Goal: Task Accomplishment & Management: Manage account settings

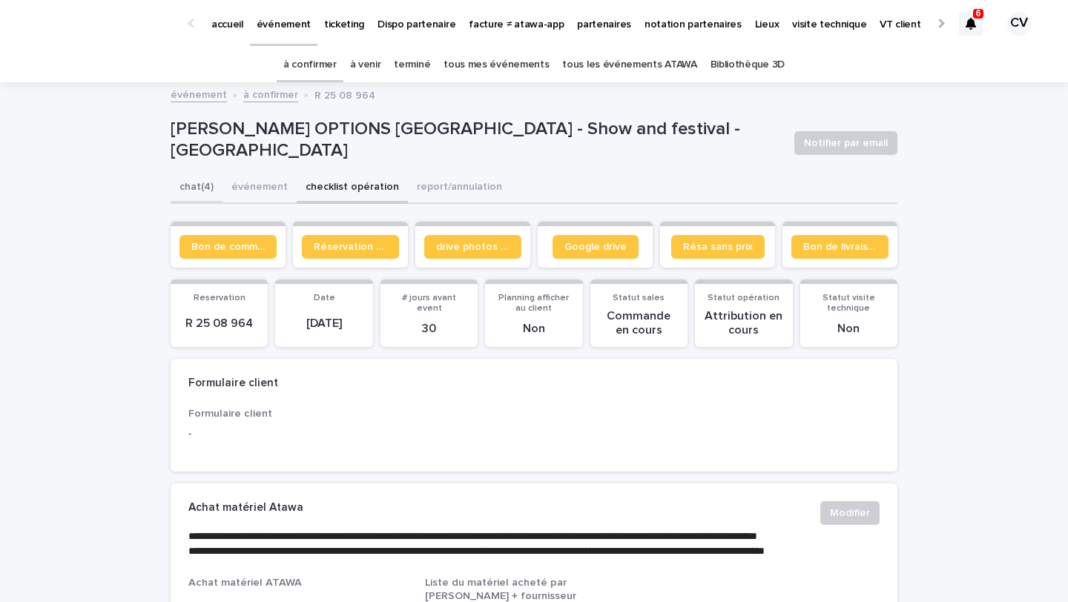
click at [205, 179] on button "chat (4)" at bounding box center [197, 188] width 52 height 31
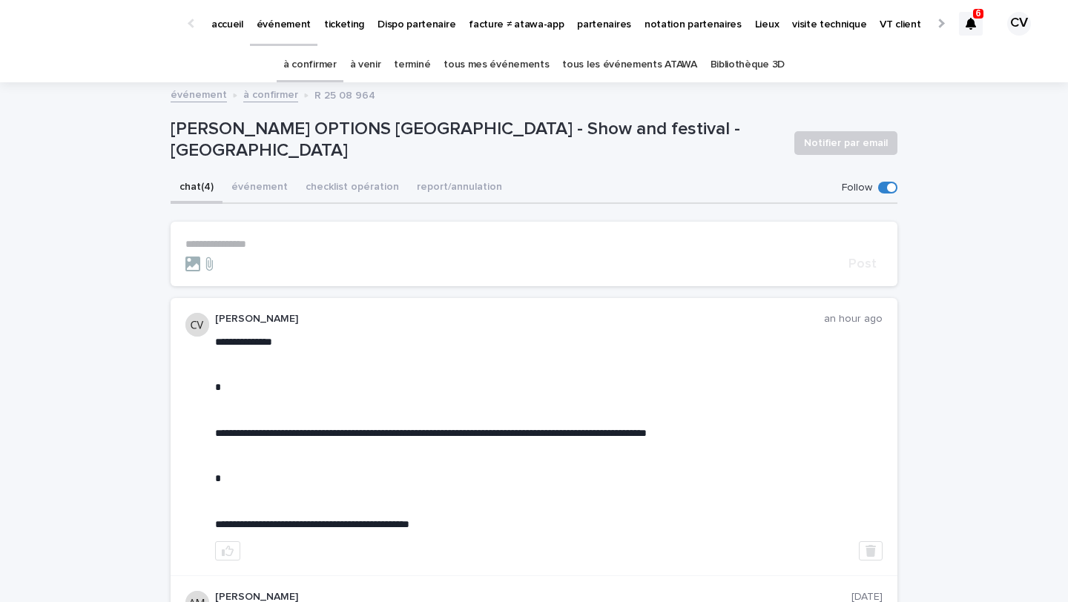
click at [268, 240] on p "**********" at bounding box center [533, 244] width 697 height 13
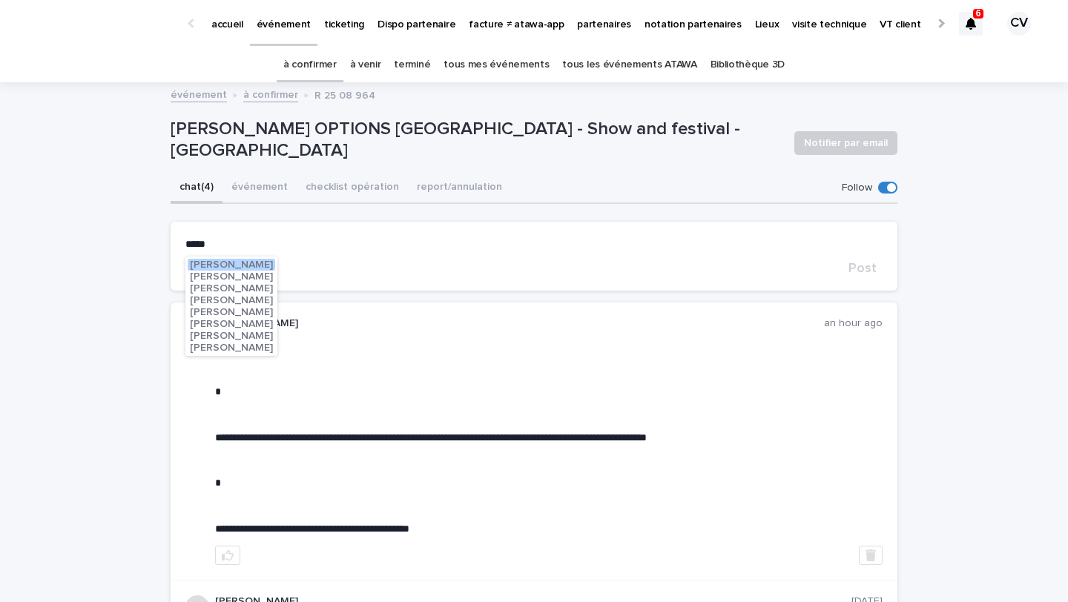
click at [256, 334] on span "[PERSON_NAME]" at bounding box center [231, 336] width 83 height 10
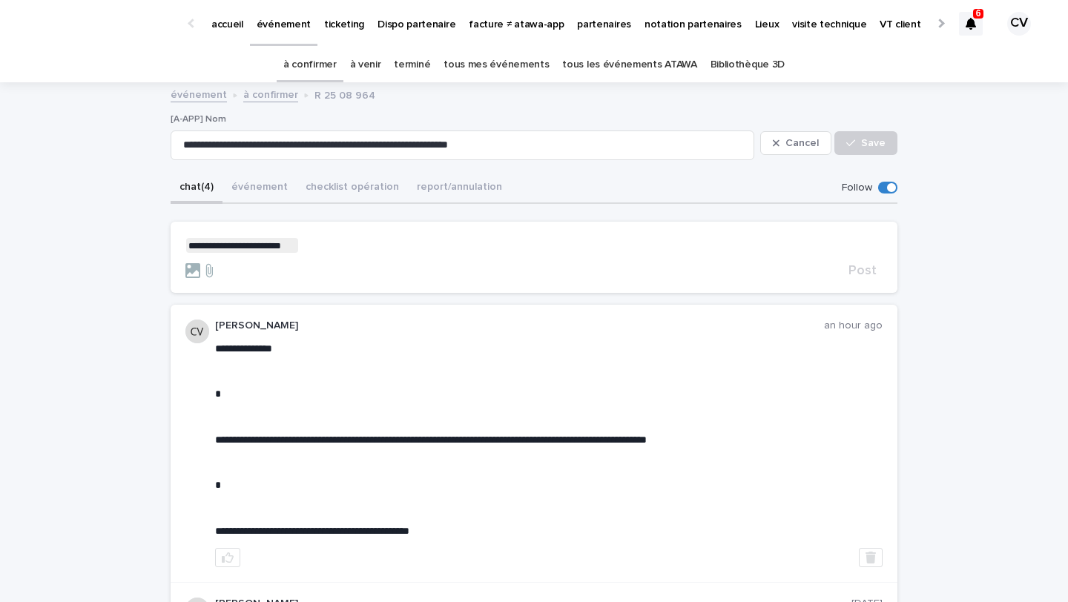
click at [353, 236] on section "**********" at bounding box center [534, 257] width 727 height 71
click at [344, 247] on p "**********" at bounding box center [533, 245] width 697 height 15
click at [872, 265] on span "Post" at bounding box center [862, 270] width 28 height 13
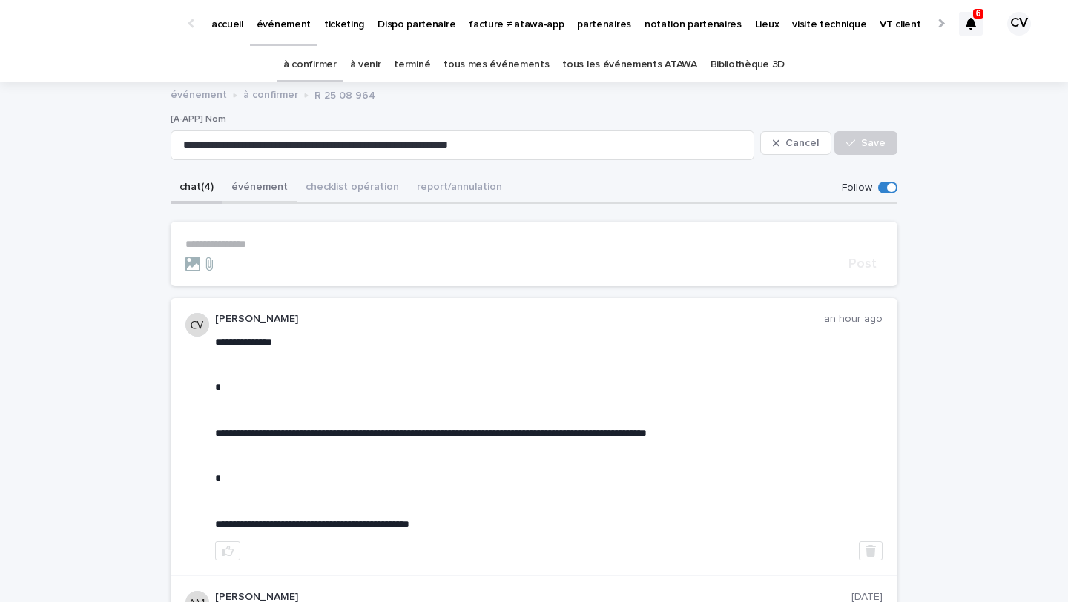
click at [252, 188] on button "événement" at bounding box center [259, 188] width 74 height 31
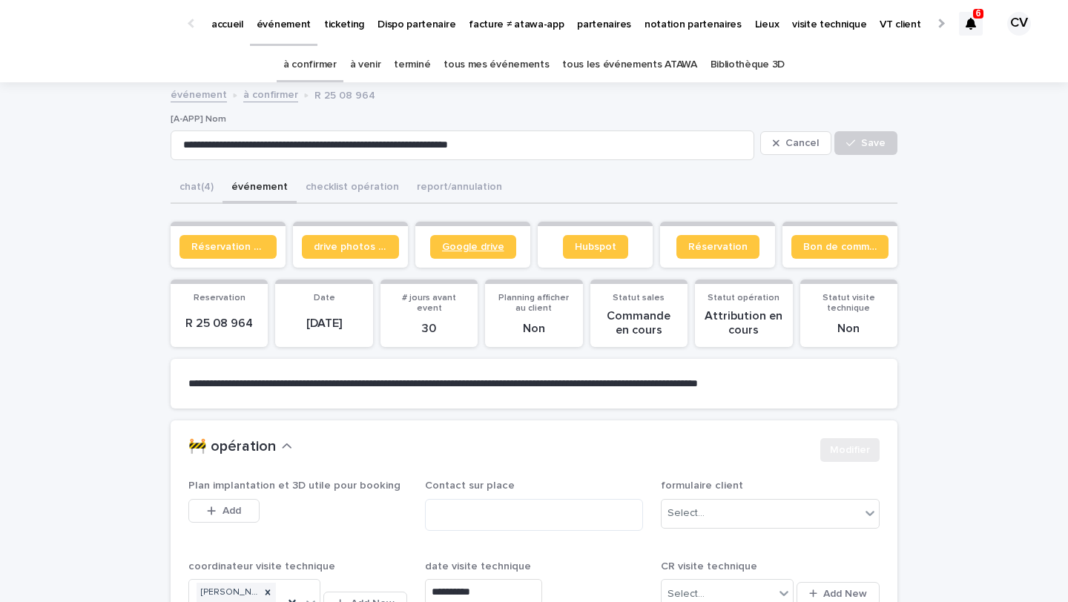
click at [478, 250] on span "Google drive" at bounding box center [473, 247] width 62 height 10
click at [375, 68] on link "à venir" at bounding box center [365, 64] width 31 height 35
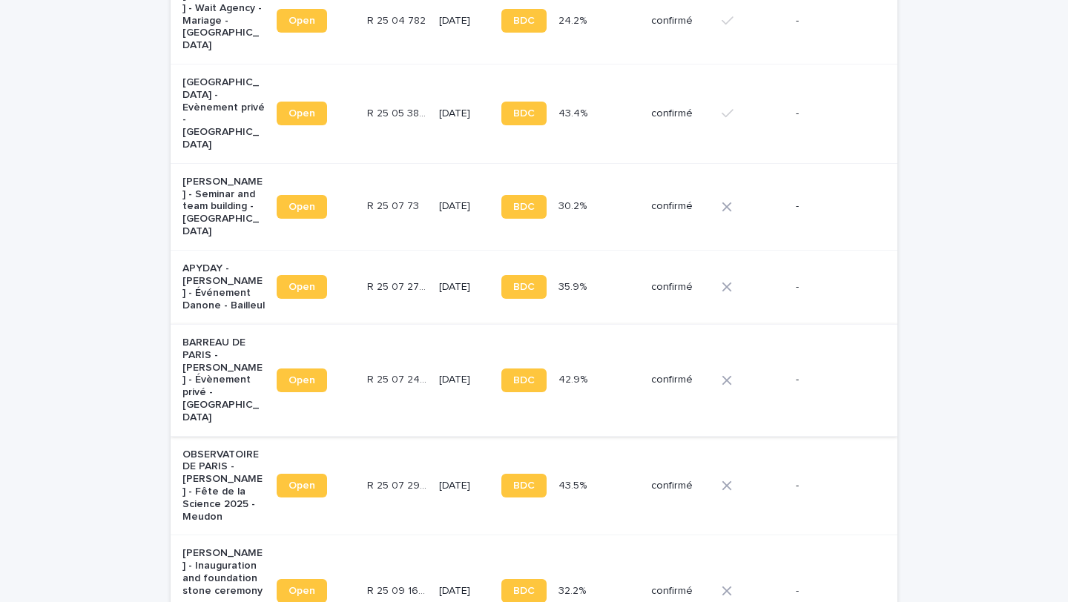
scroll to position [890, 0]
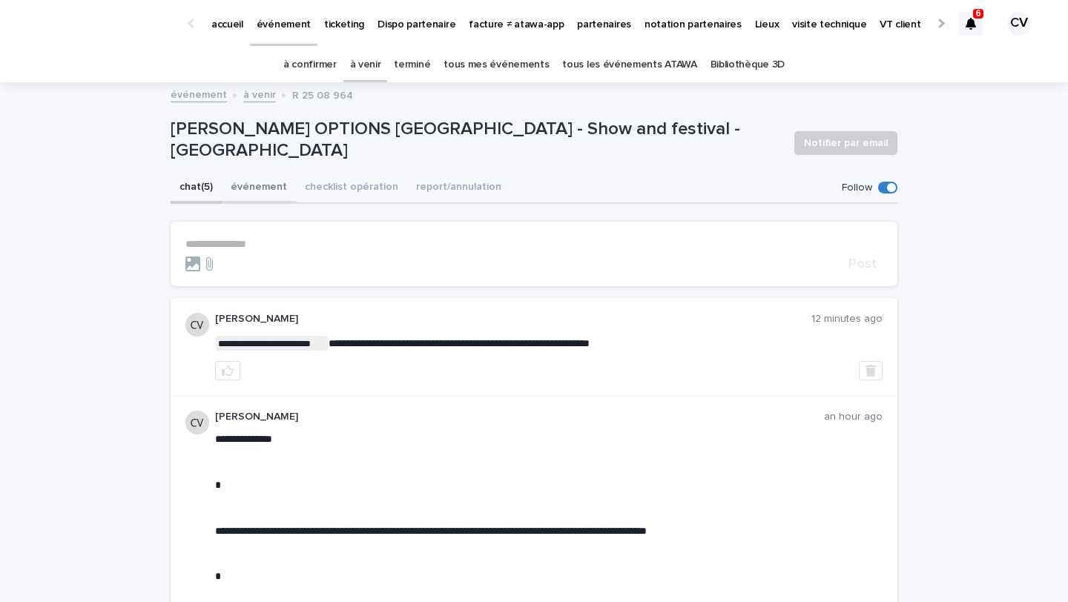
click at [254, 174] on button "événement" at bounding box center [259, 188] width 74 height 31
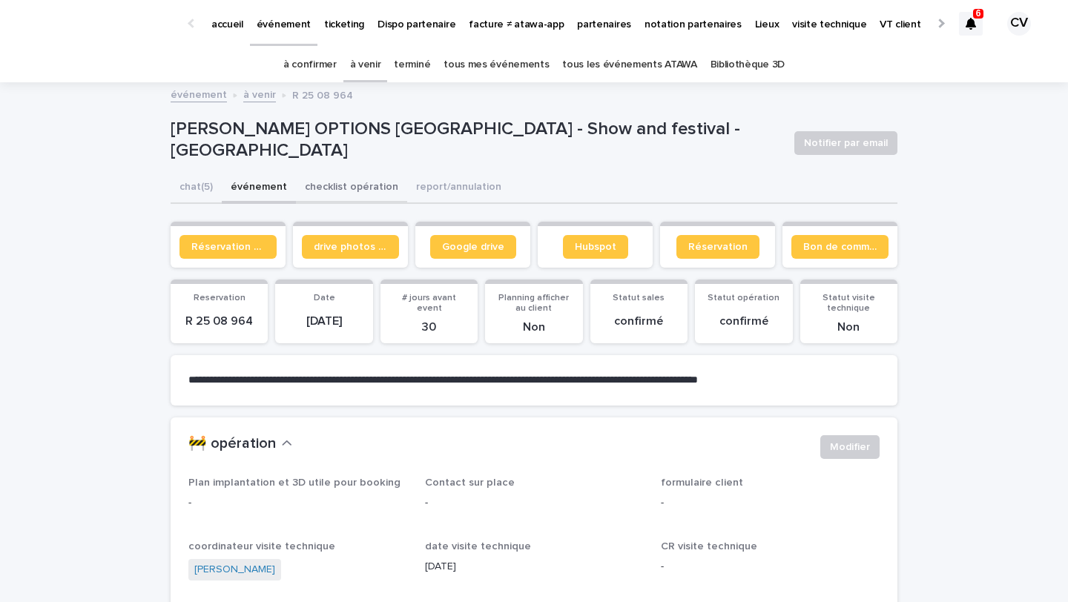
click at [351, 186] on button "checklist opération" at bounding box center [351, 188] width 111 height 31
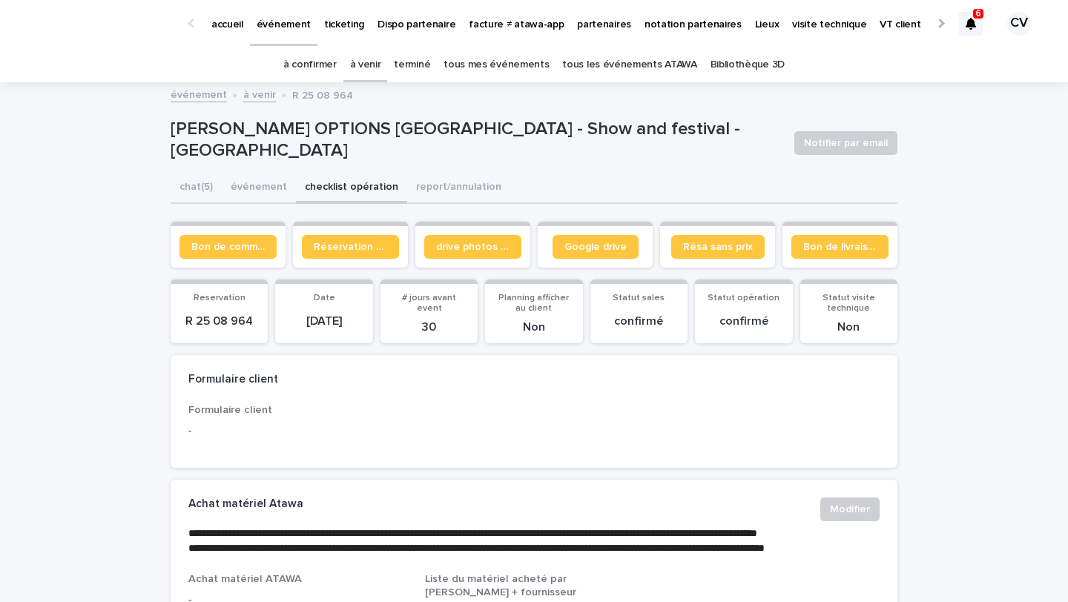
click at [270, 234] on section "Bon de commande" at bounding box center [228, 245] width 115 height 46
click at [247, 255] on link "Bon de commande" at bounding box center [227, 247] width 97 height 24
click at [974, 16] on div "6" at bounding box center [978, 14] width 10 height 10
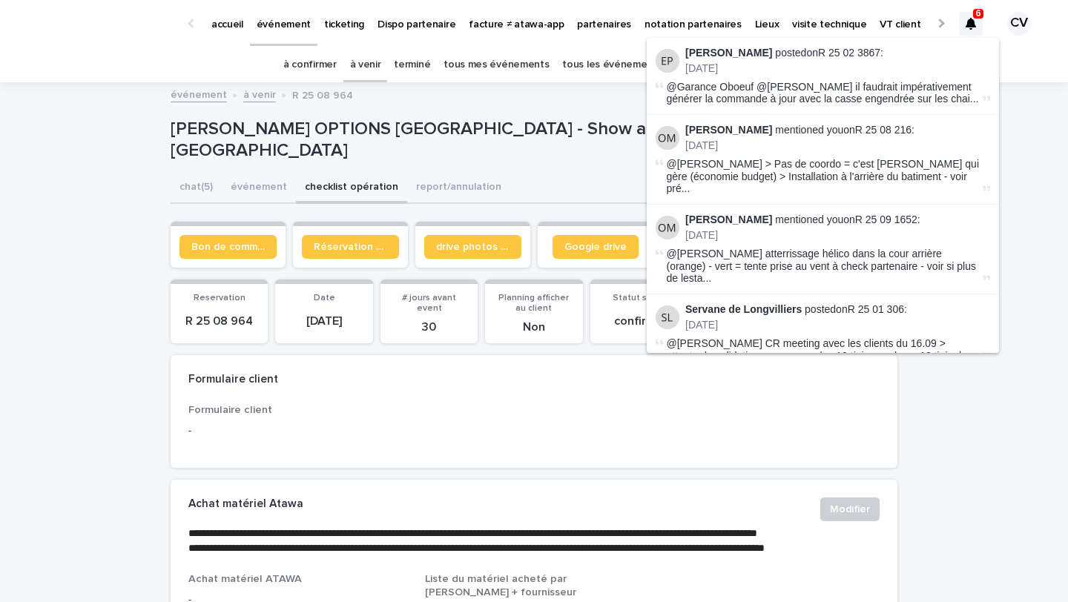
click at [536, 123] on div "[PERSON_NAME] OPTIONS [GEOGRAPHIC_DATA] - Show and festival - [GEOGRAPHIC_DATA]…" at bounding box center [534, 142] width 727 height 59
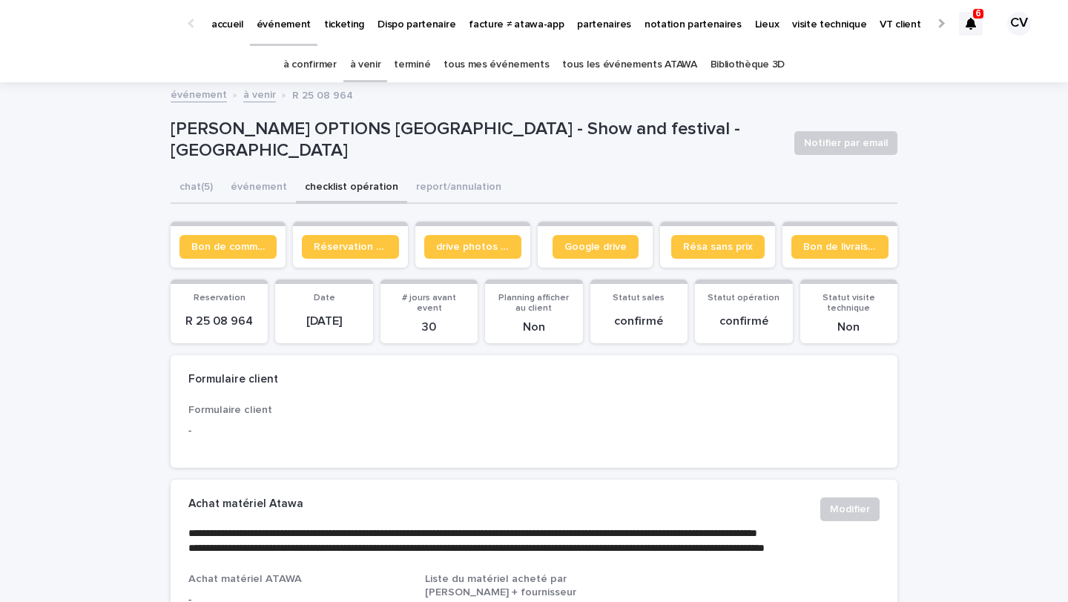
click at [380, 66] on link "à venir" at bounding box center [365, 64] width 31 height 35
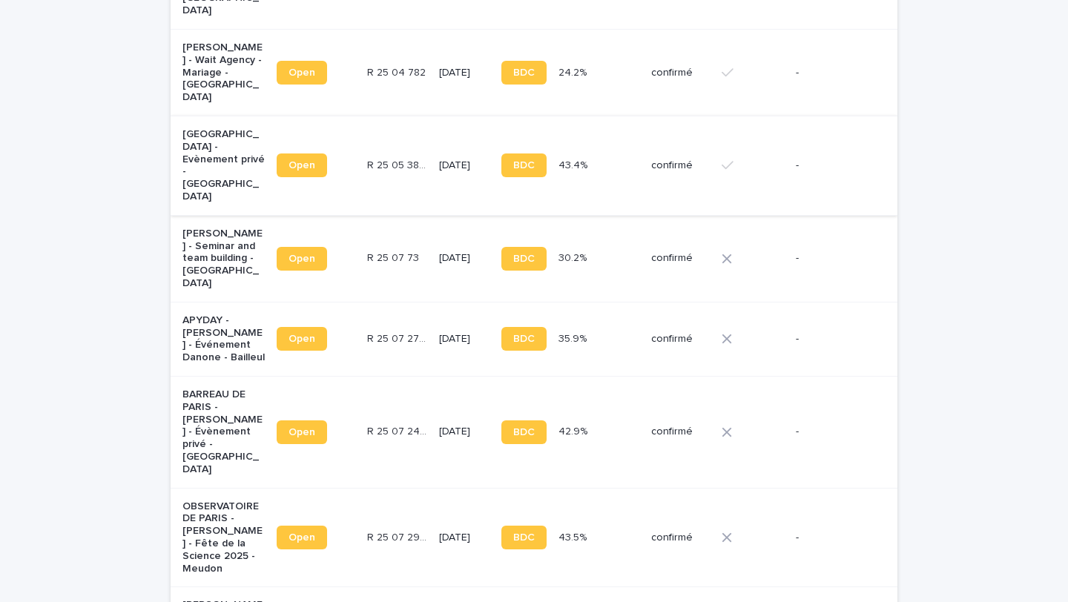
scroll to position [820, 0]
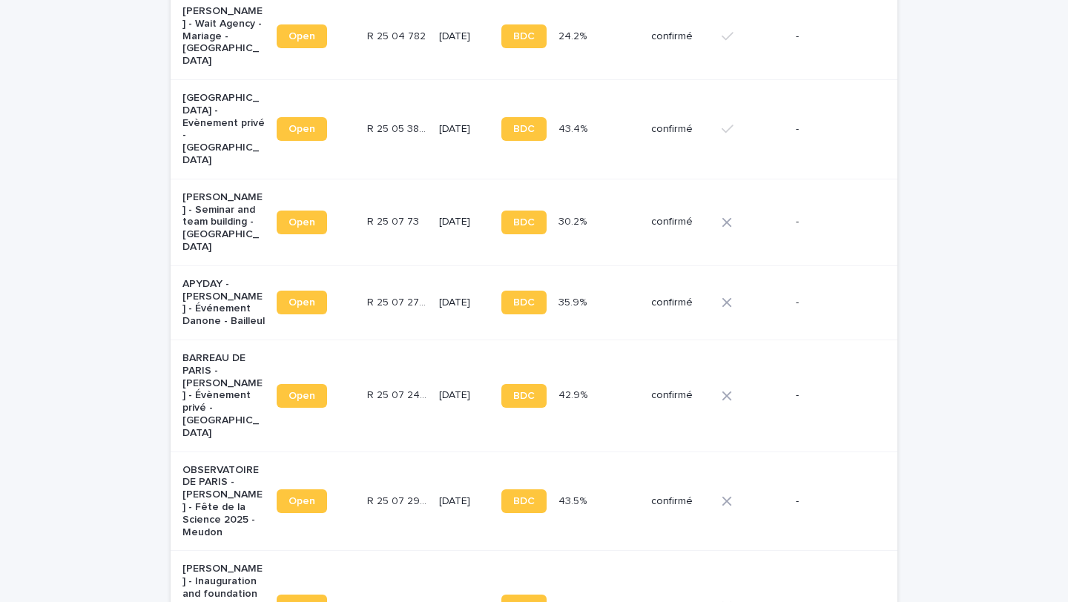
click at [211, 464] on p "OBSERVATOIRE DE PARIS - [PERSON_NAME] - Fête de la Science 2025 - Meudon" at bounding box center [223, 501] width 82 height 75
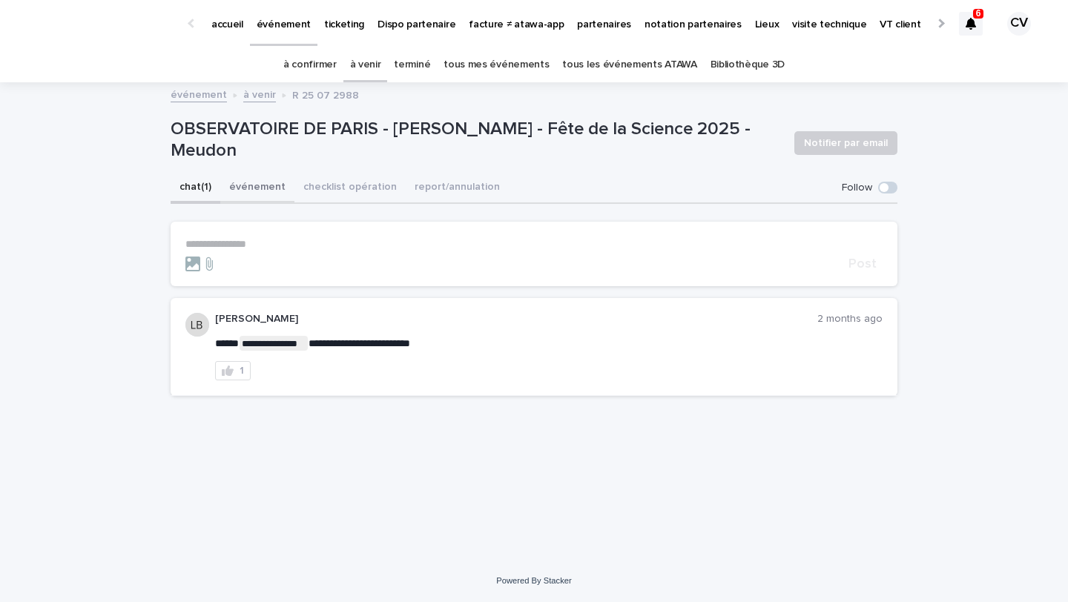
drag, startPoint x: 276, startPoint y: 192, endPoint x: 523, endPoint y: 176, distance: 247.5
click at [276, 192] on button "événement" at bounding box center [257, 188] width 74 height 31
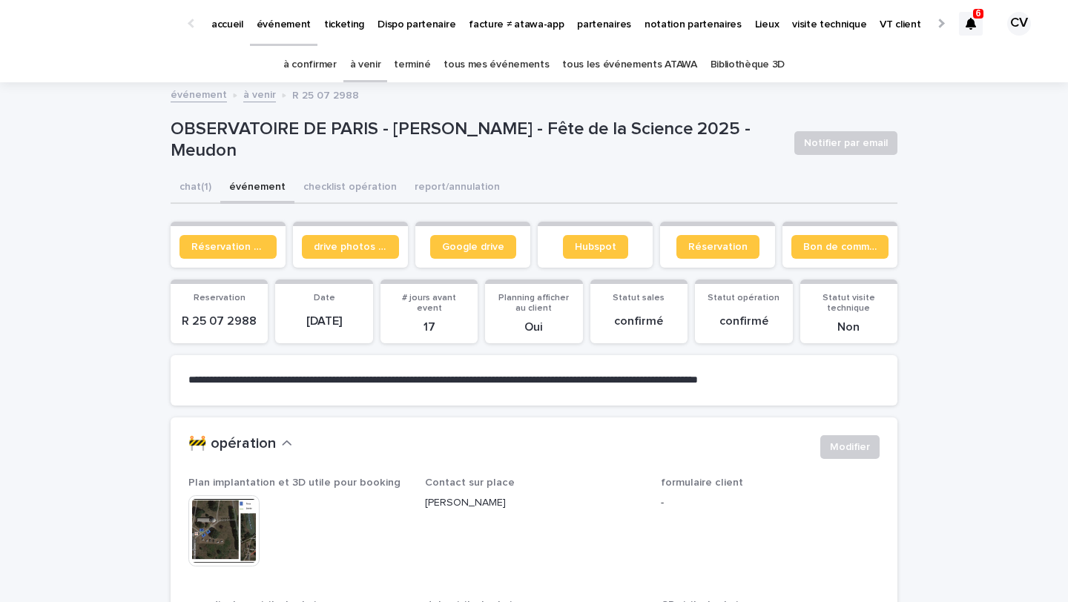
click at [459, 260] on section "Google drive" at bounding box center [472, 245] width 115 height 46
click at [461, 254] on link "Google drive" at bounding box center [473, 247] width 86 height 24
click at [377, 66] on link "à venir" at bounding box center [365, 64] width 31 height 35
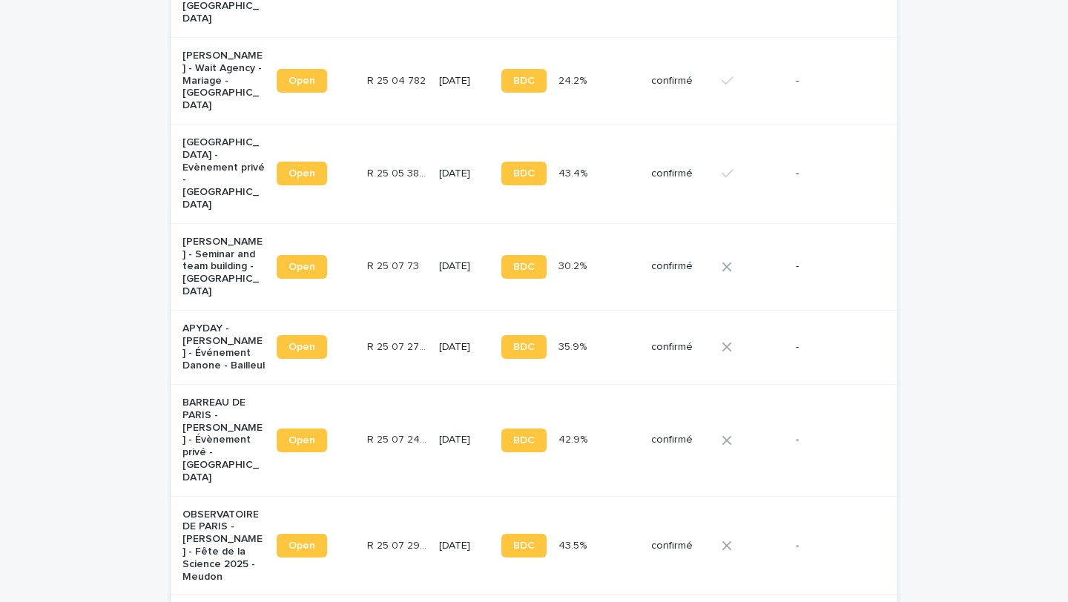
scroll to position [807, 0]
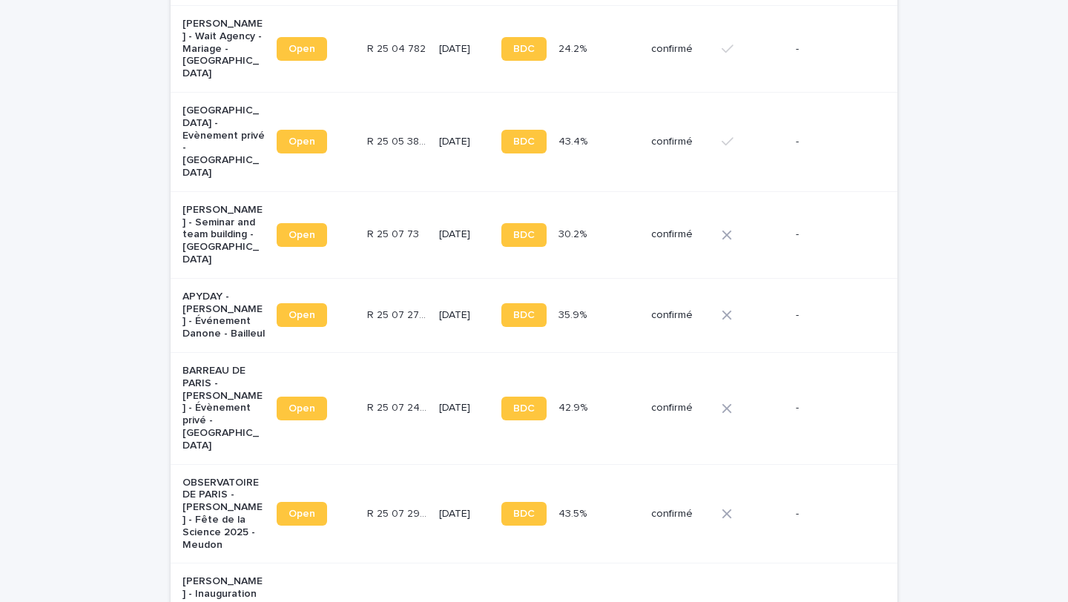
click at [203, 291] on p "APYDAY - [PERSON_NAME] - Événement Danone - Bailleul" at bounding box center [223, 316] width 82 height 50
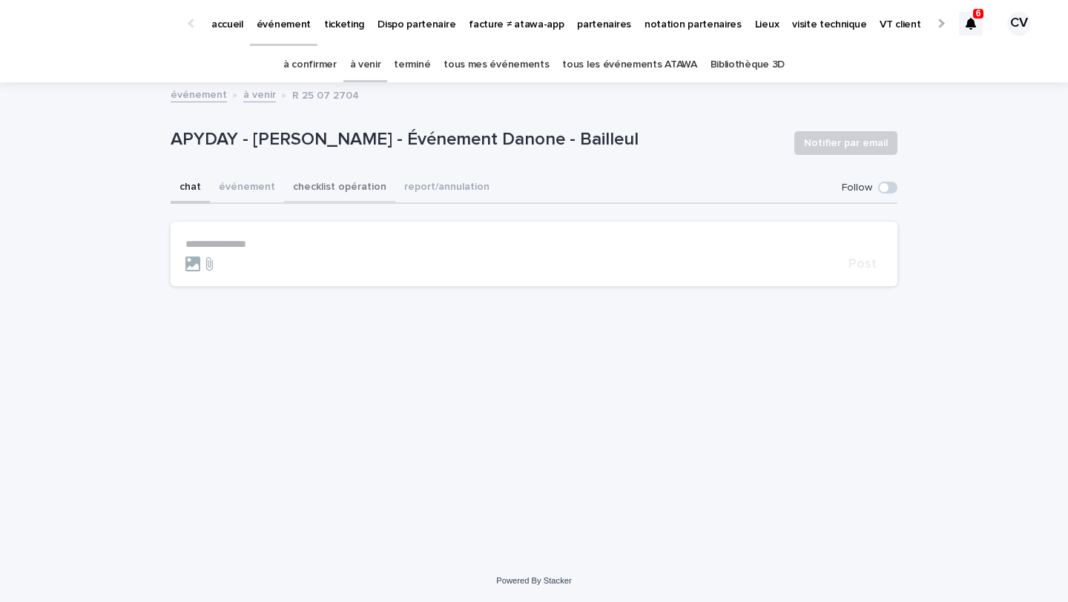
click at [343, 197] on button "checklist opération" at bounding box center [339, 188] width 111 height 31
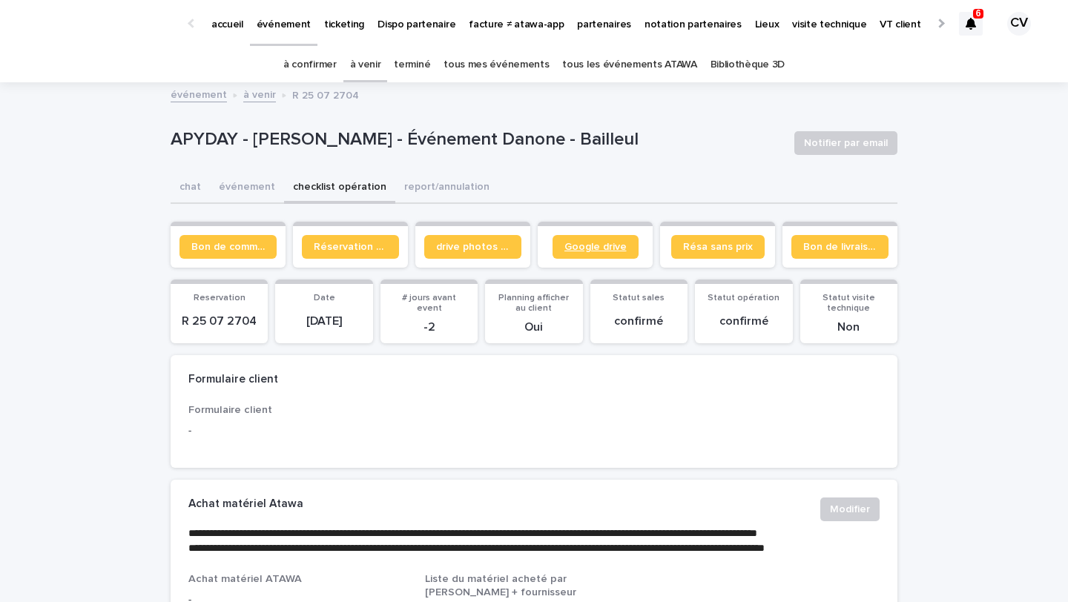
click at [598, 249] on span "Google drive" at bounding box center [595, 247] width 62 height 10
click at [305, 62] on link "à confirmer" at bounding box center [309, 64] width 53 height 35
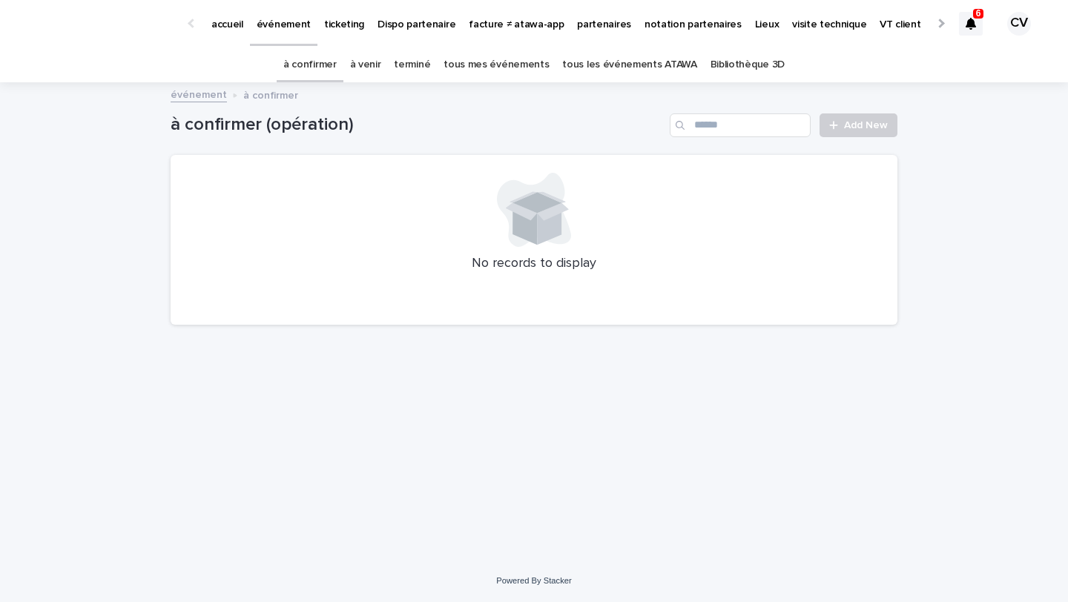
click at [376, 64] on link "à venir" at bounding box center [365, 64] width 31 height 35
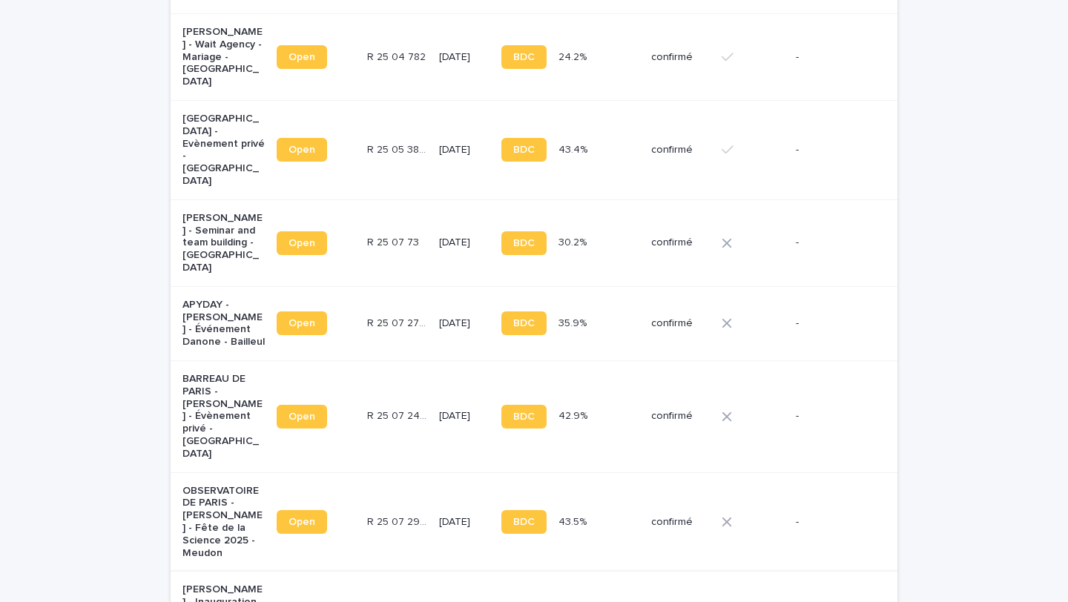
scroll to position [788, 0]
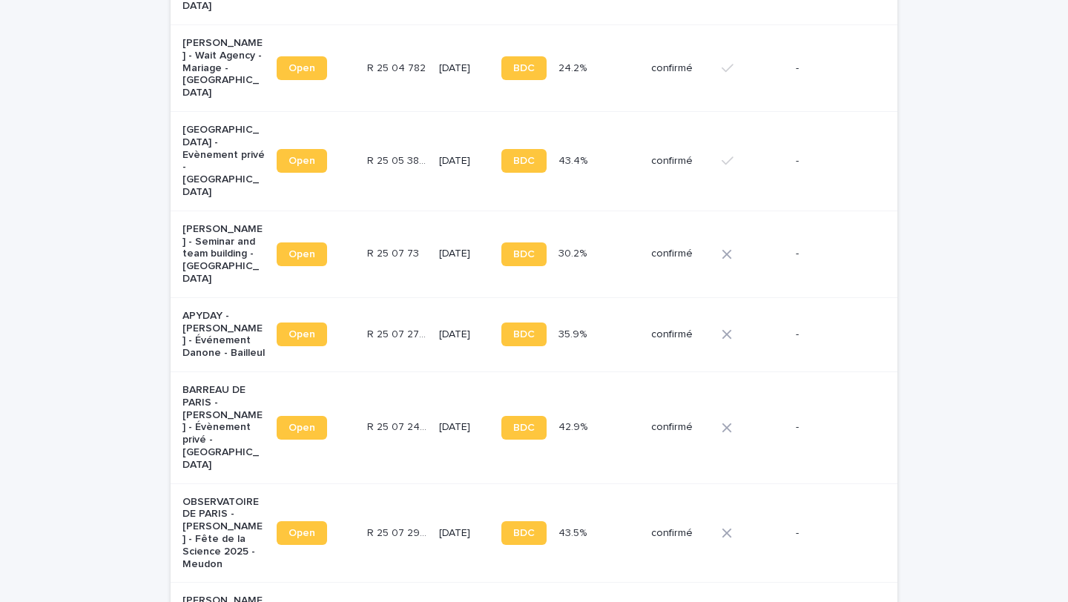
click at [215, 223] on p "[PERSON_NAME] - Seminar and team building - [GEOGRAPHIC_DATA]" at bounding box center [223, 254] width 82 height 62
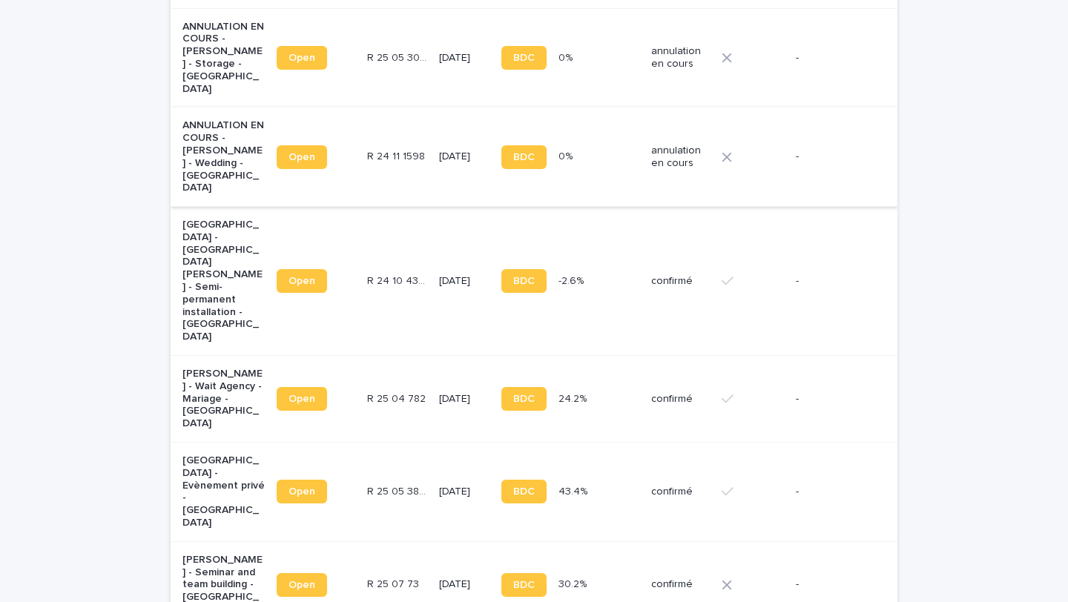
scroll to position [475, 0]
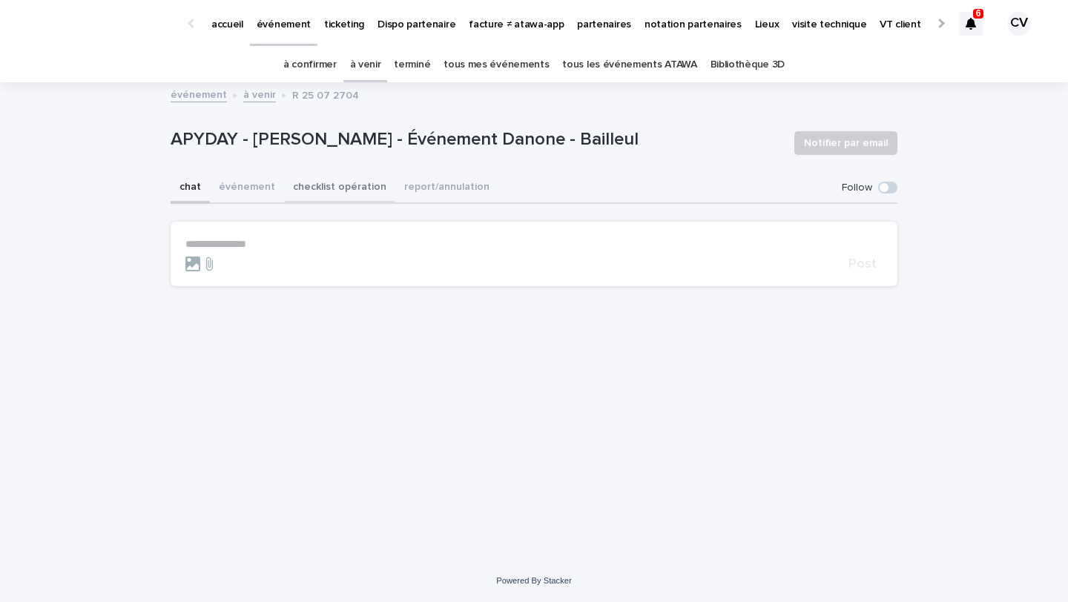
click at [344, 186] on button "checklist opération" at bounding box center [339, 188] width 111 height 31
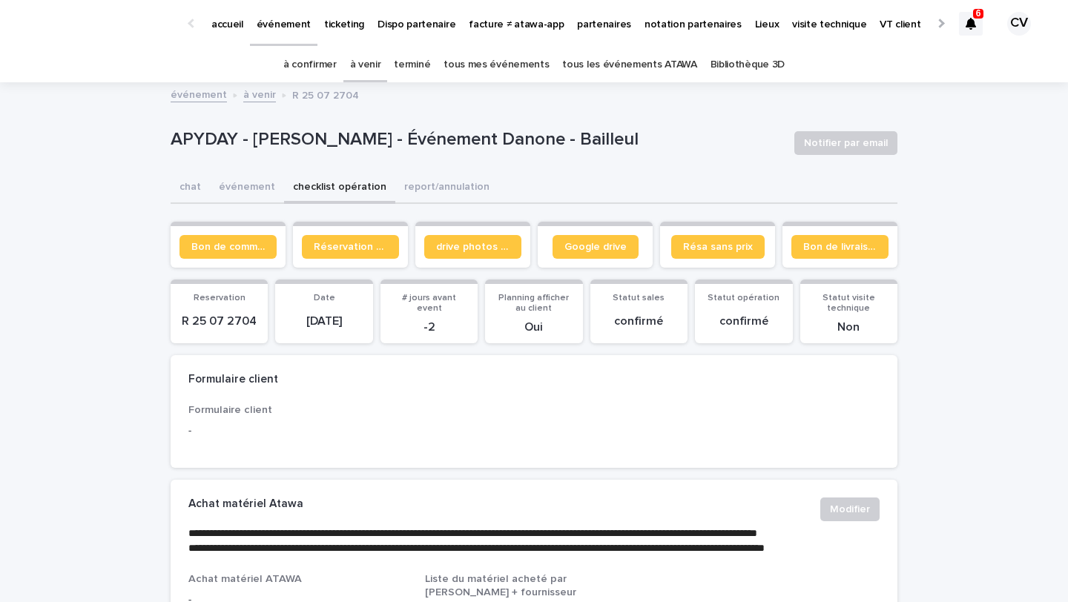
click at [247, 171] on div "APYDAY - [PERSON_NAME] - Événement Danone - Bailleul Notifier par email" at bounding box center [534, 142] width 727 height 59
click at [247, 186] on button "événement" at bounding box center [247, 188] width 74 height 31
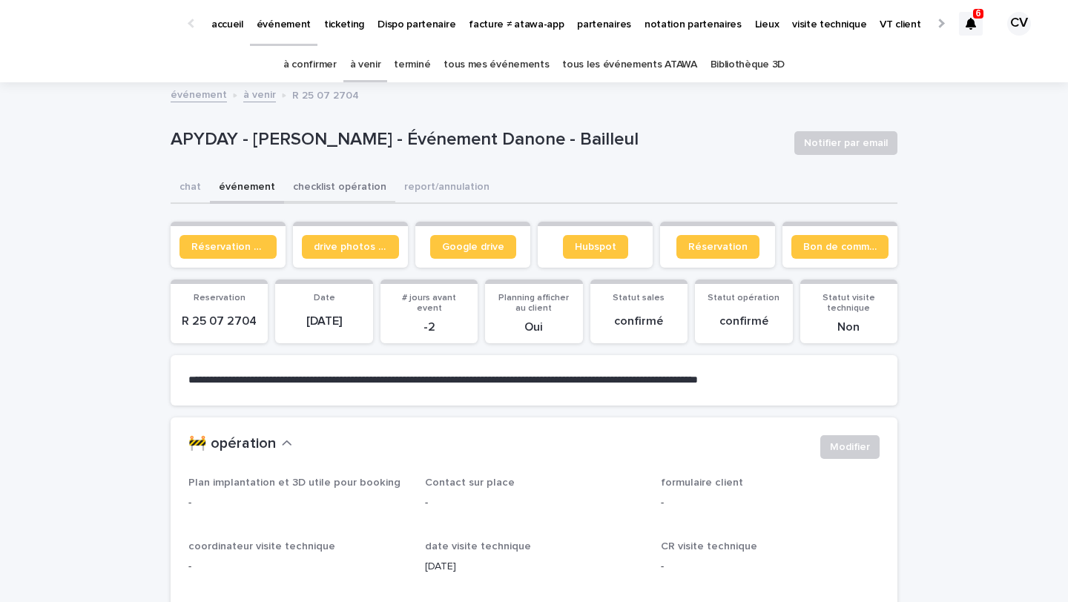
click at [331, 197] on button "checklist opération" at bounding box center [339, 188] width 111 height 31
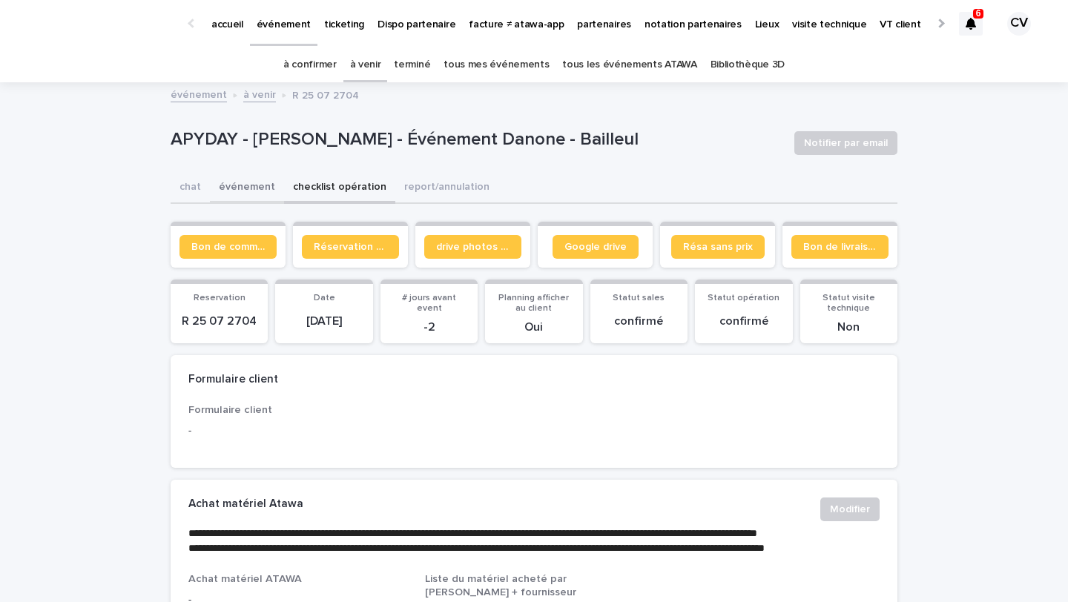
click at [238, 190] on button "événement" at bounding box center [247, 188] width 74 height 31
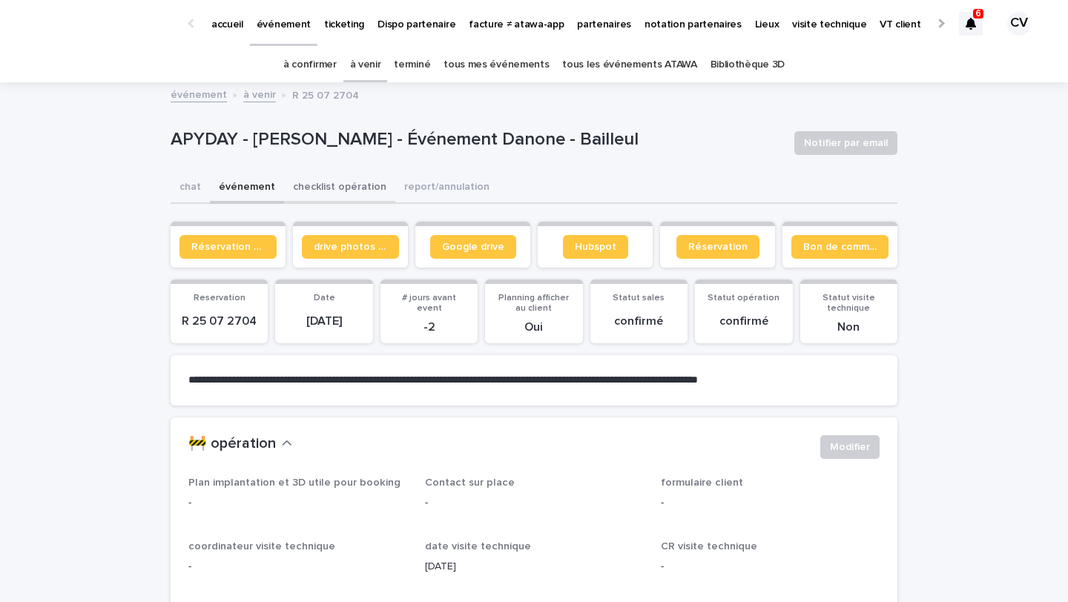
click at [318, 191] on button "checklist opération" at bounding box center [339, 188] width 111 height 31
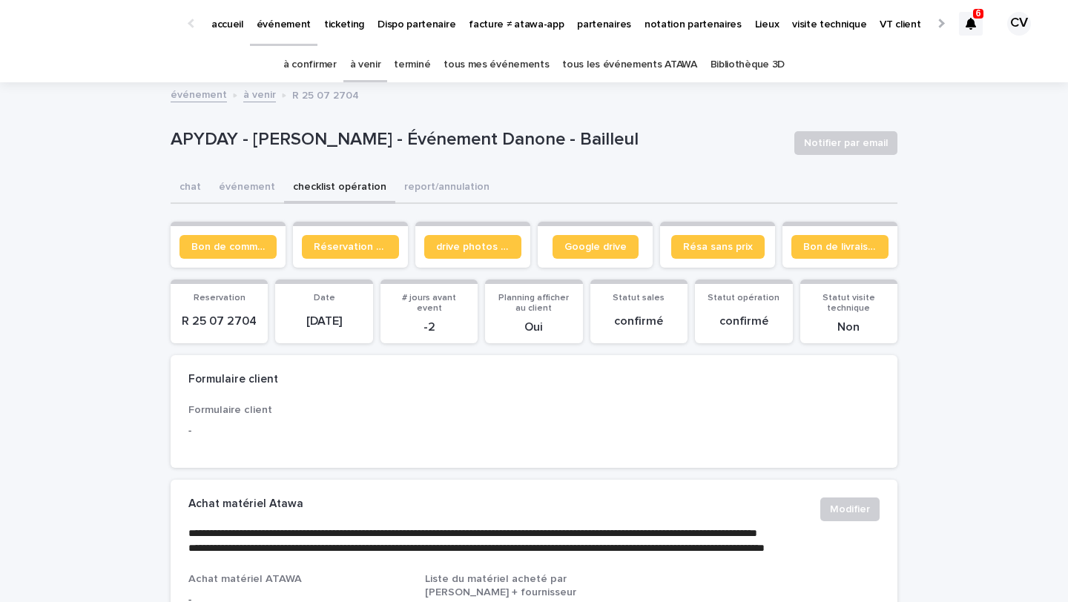
click at [377, 63] on link "à venir" at bounding box center [365, 64] width 31 height 35
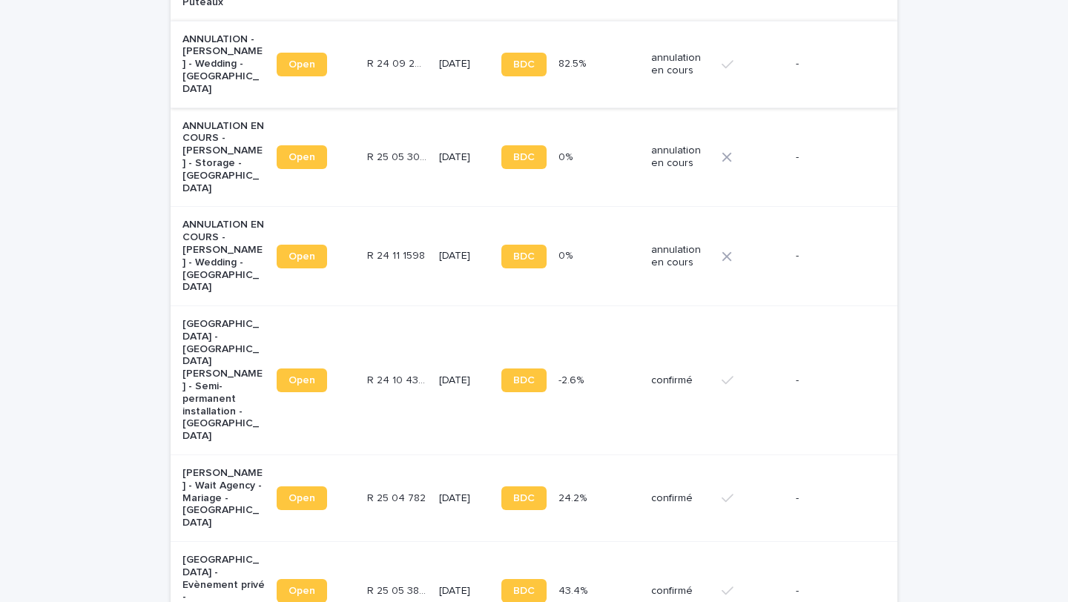
scroll to position [773, 0]
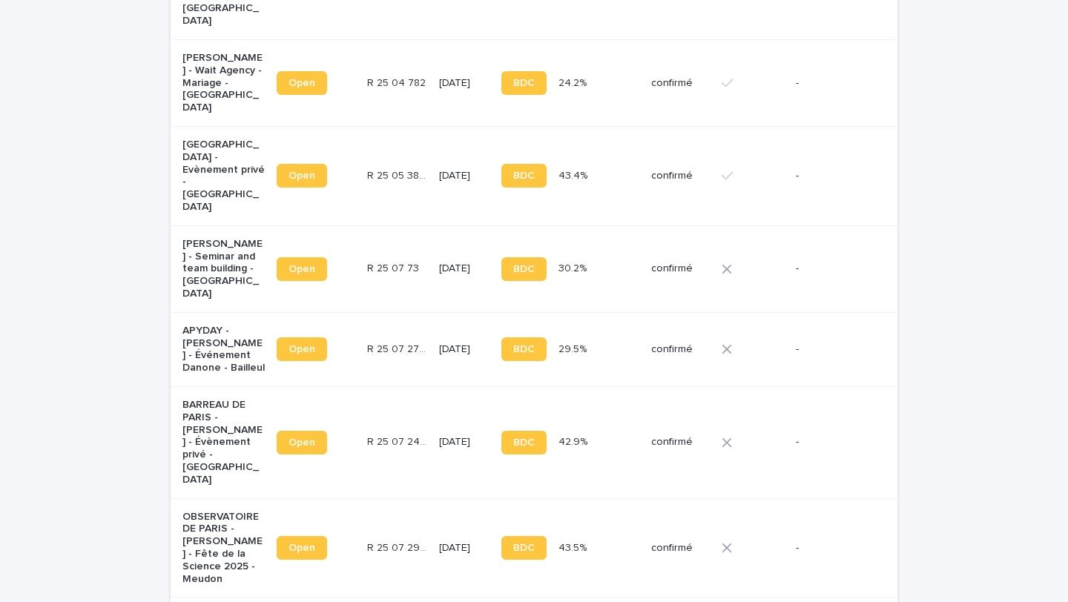
click at [239, 322] on div "APYDAY - [PERSON_NAME] - Événement Danone - Bailleul" at bounding box center [223, 348] width 82 height 53
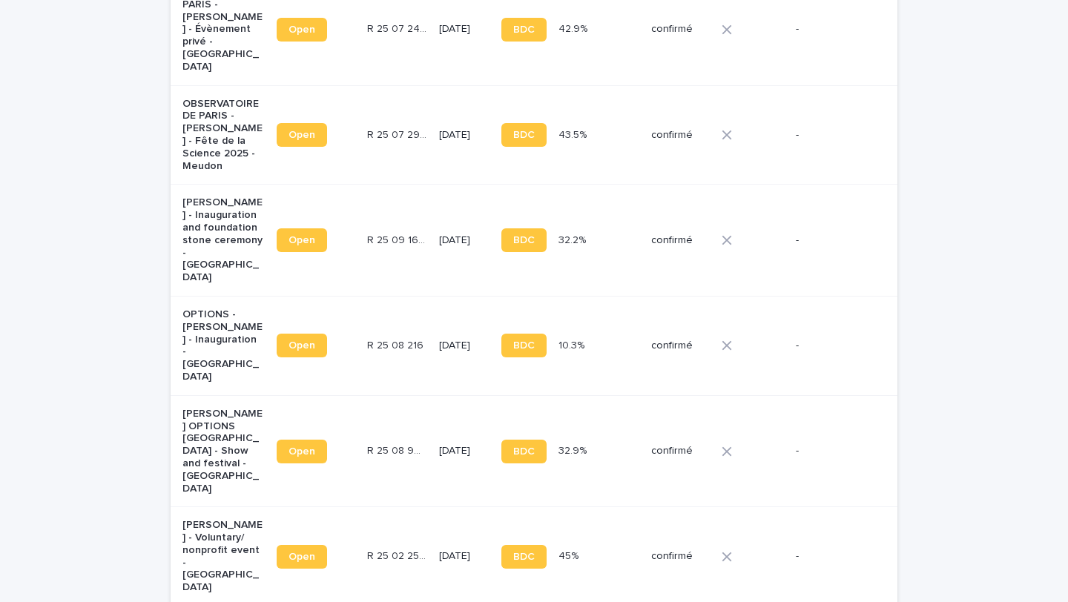
scroll to position [1192, 0]
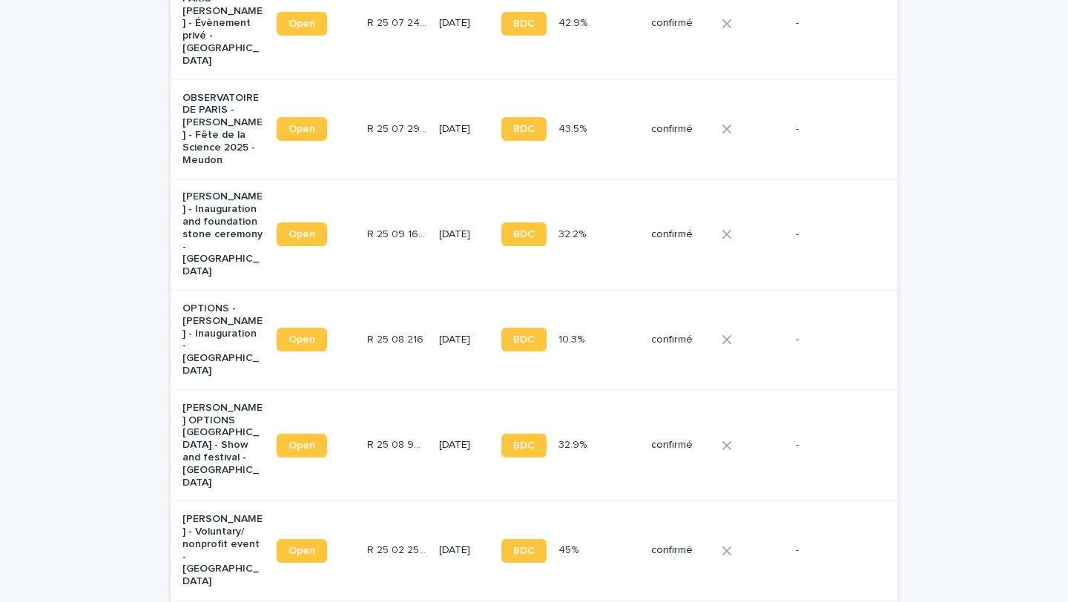
click at [220, 402] on p "[PERSON_NAME] OPTIONS [GEOGRAPHIC_DATA] - Show and festival - [GEOGRAPHIC_DATA]" at bounding box center [223, 445] width 82 height 87
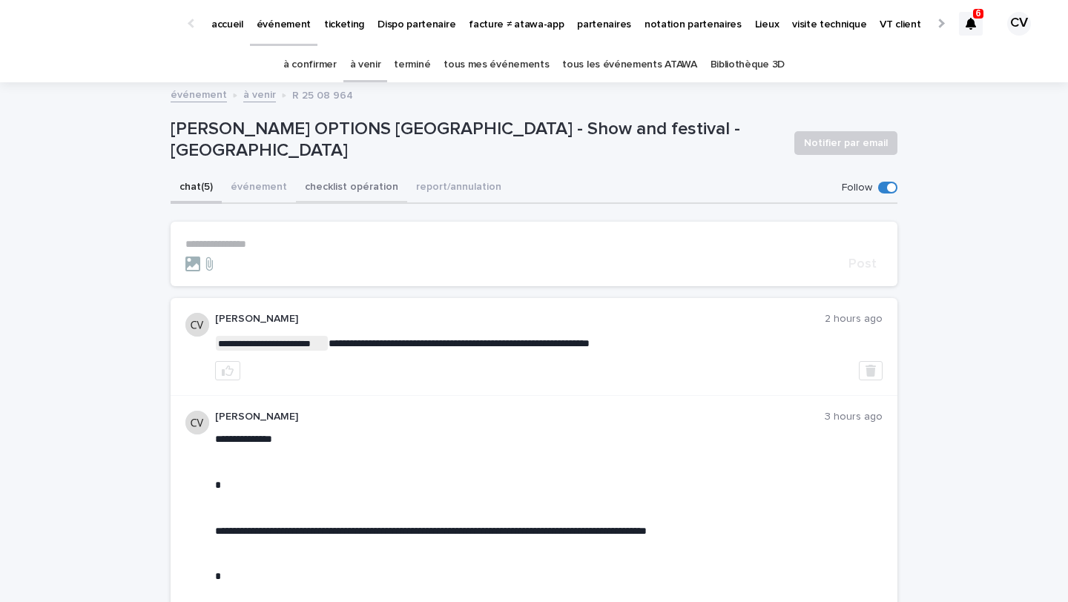
click at [377, 196] on button "checklist opération" at bounding box center [351, 188] width 111 height 31
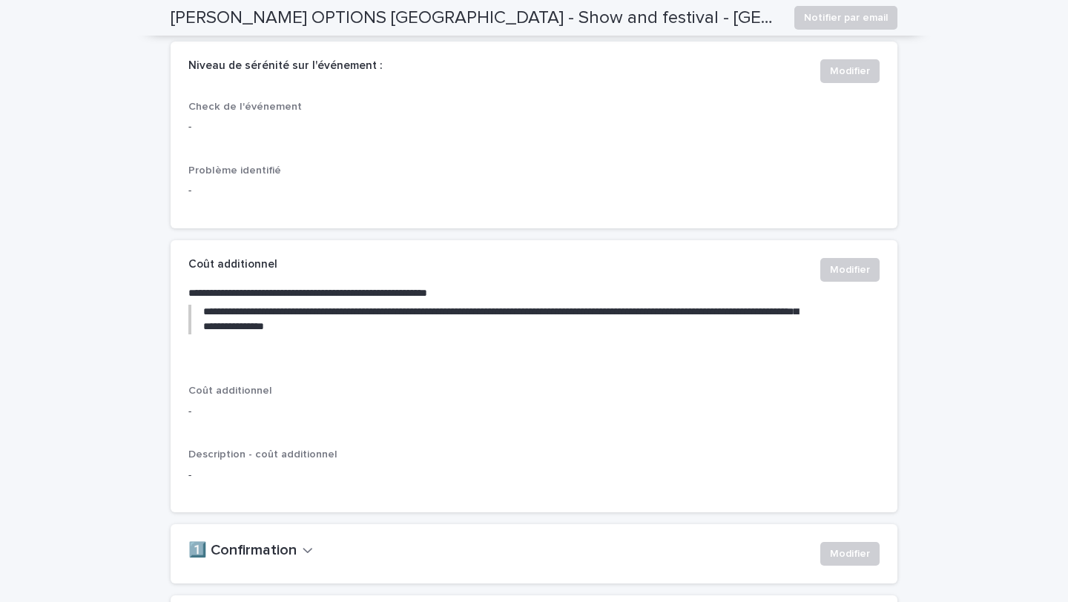
scroll to position [604, 0]
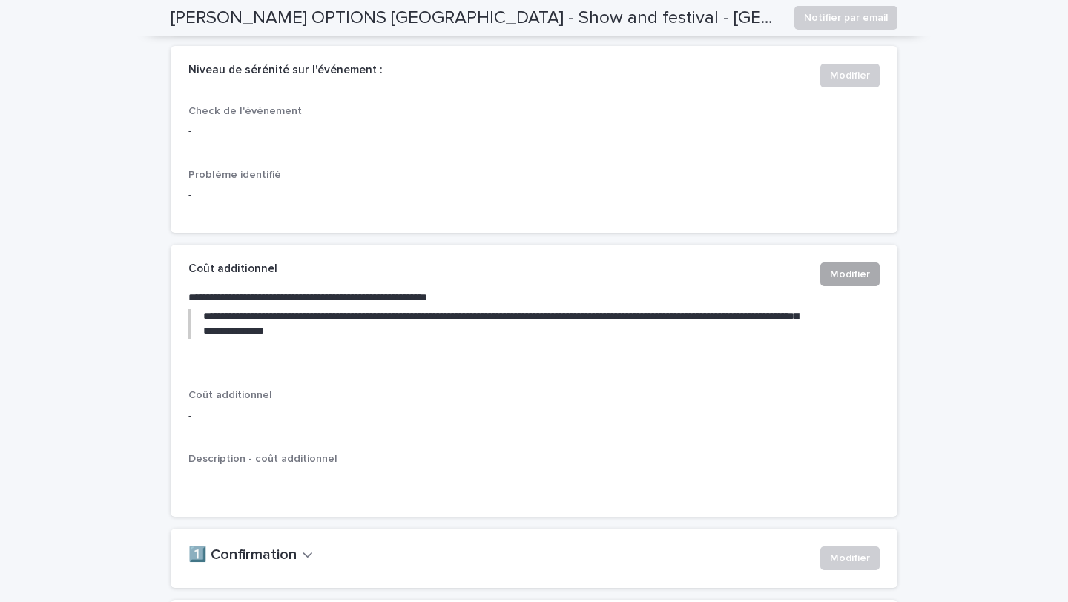
click at [861, 282] on span "Modifier" at bounding box center [850, 274] width 40 height 15
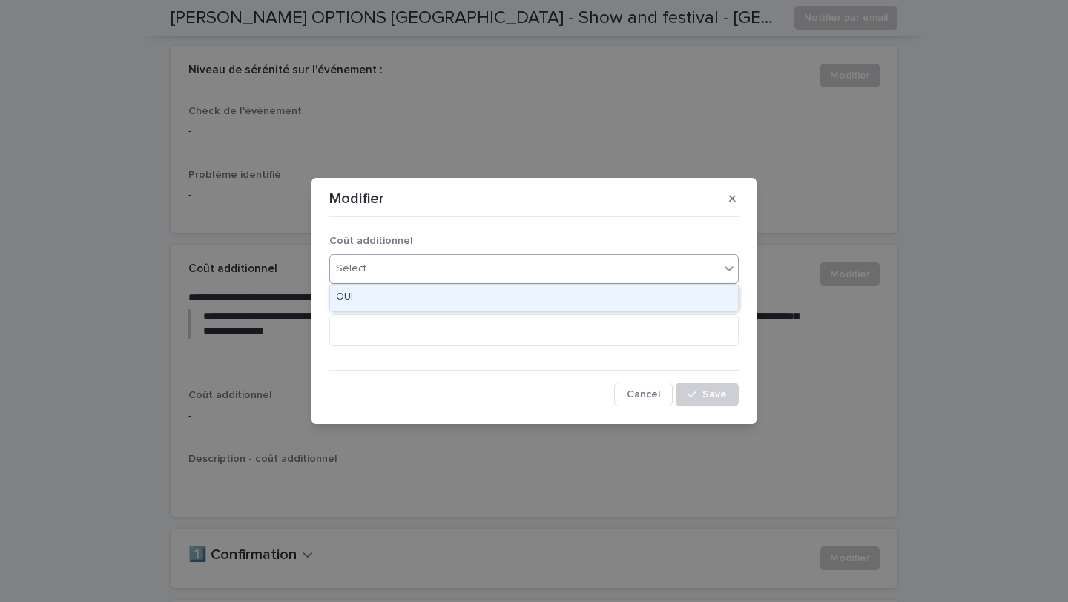
click at [476, 271] on div "Select..." at bounding box center [524, 269] width 389 height 24
click at [453, 305] on div "OUI" at bounding box center [534, 298] width 408 height 26
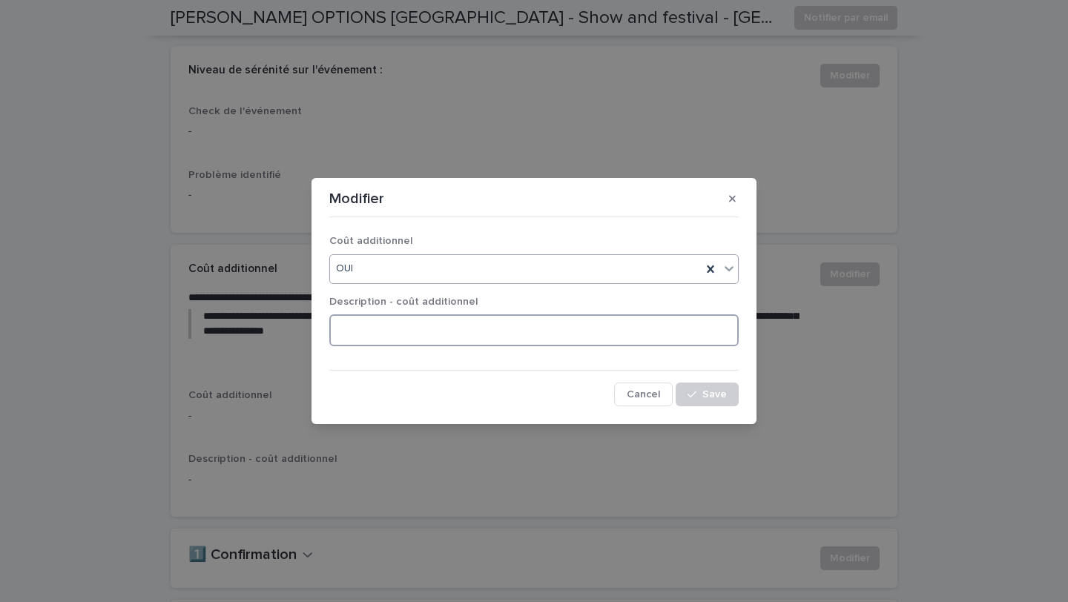
click at [435, 329] on textarea at bounding box center [533, 330] width 409 height 32
type textarea "**********"
click at [739, 201] on button "button" at bounding box center [732, 199] width 24 height 24
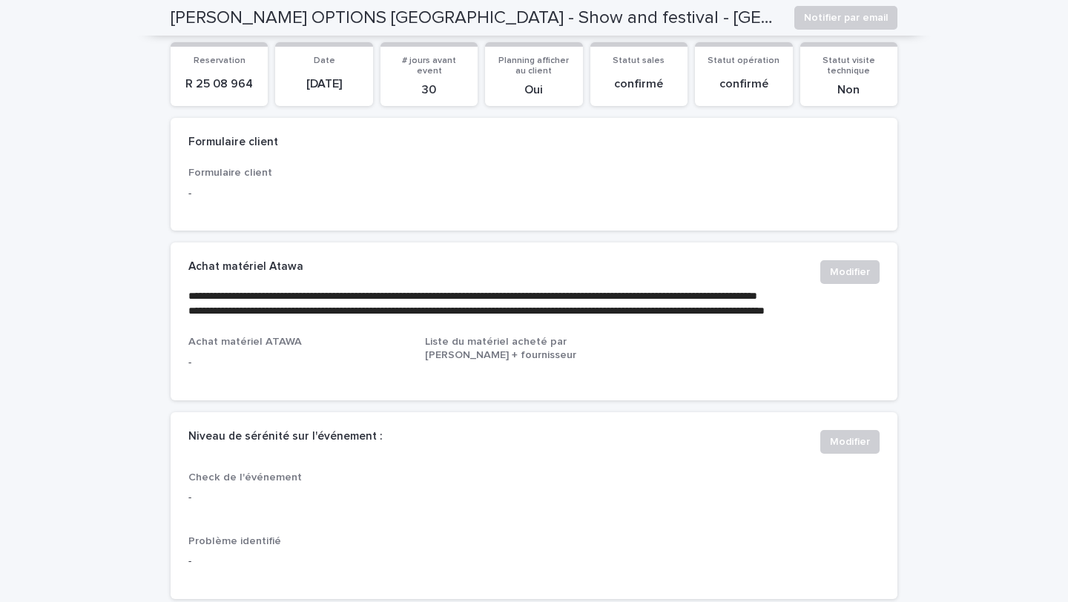
scroll to position [0, 0]
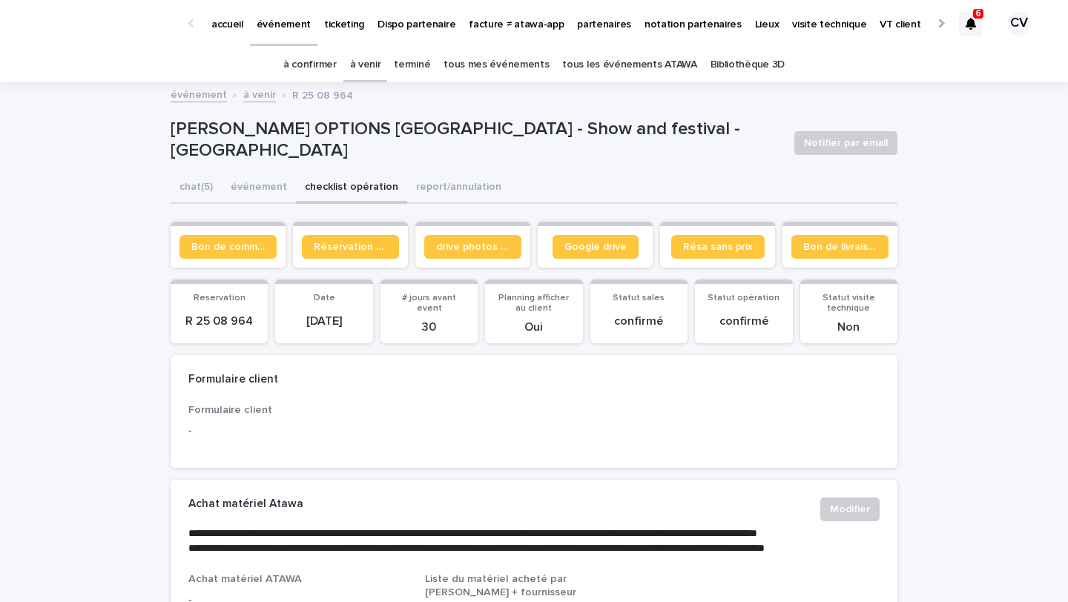
click at [381, 62] on link "à venir" at bounding box center [365, 64] width 31 height 35
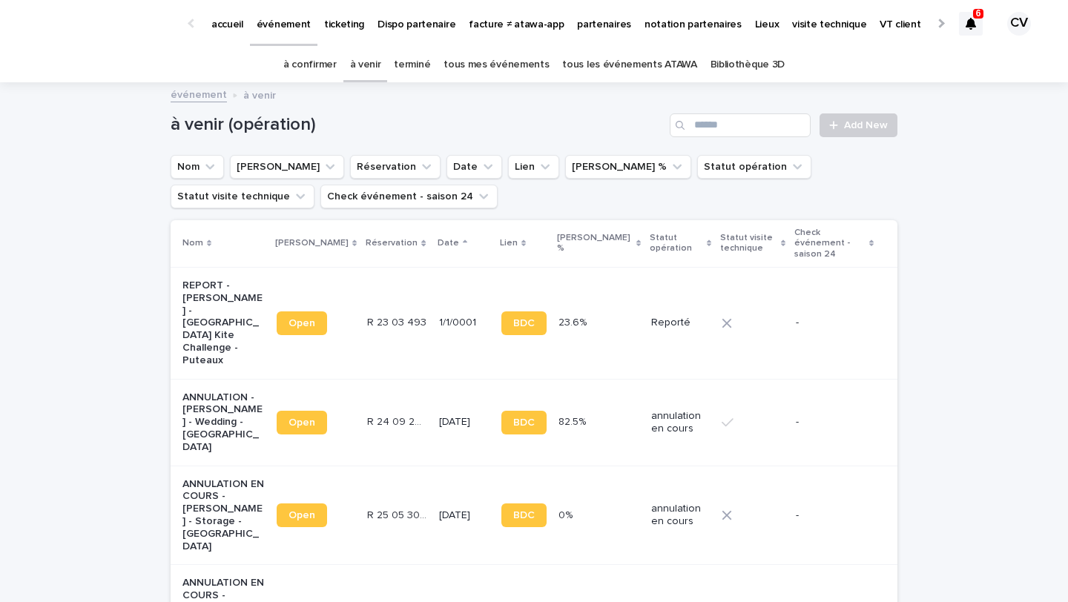
click at [417, 70] on link "terminé" at bounding box center [412, 64] width 36 height 35
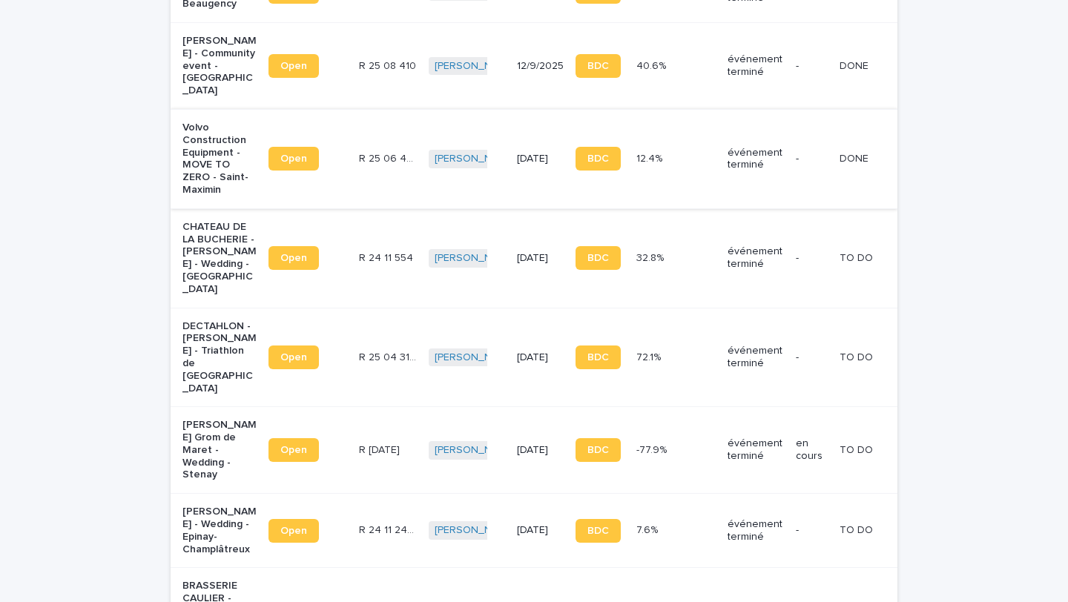
scroll to position [303, 0]
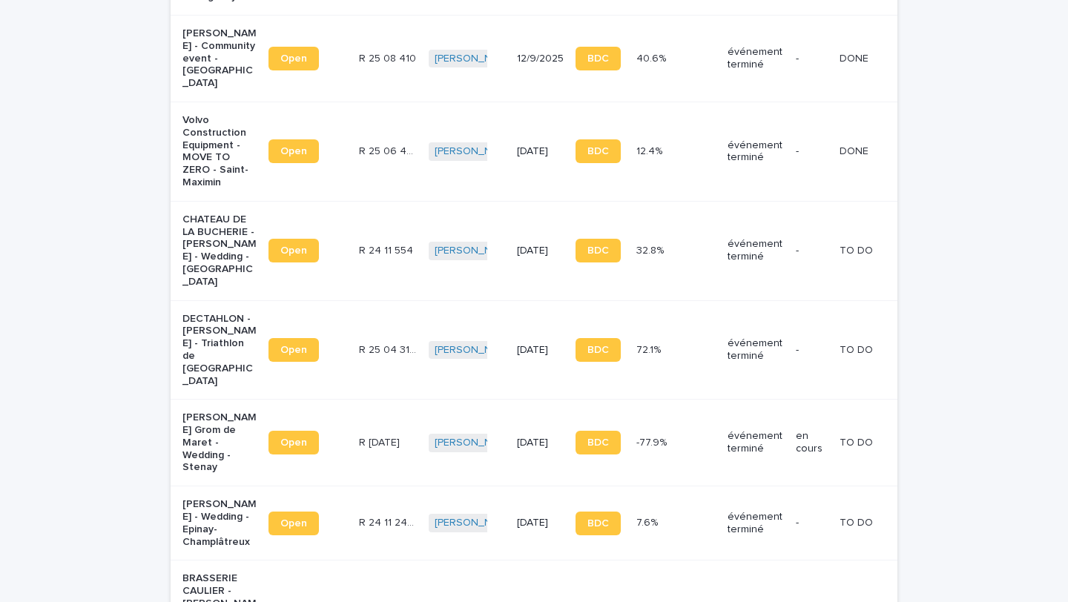
click at [205, 257] on p "CHATEAU DE LA BUCHERIE - [PERSON_NAME] - Wedding - [GEOGRAPHIC_DATA]" at bounding box center [219, 251] width 74 height 75
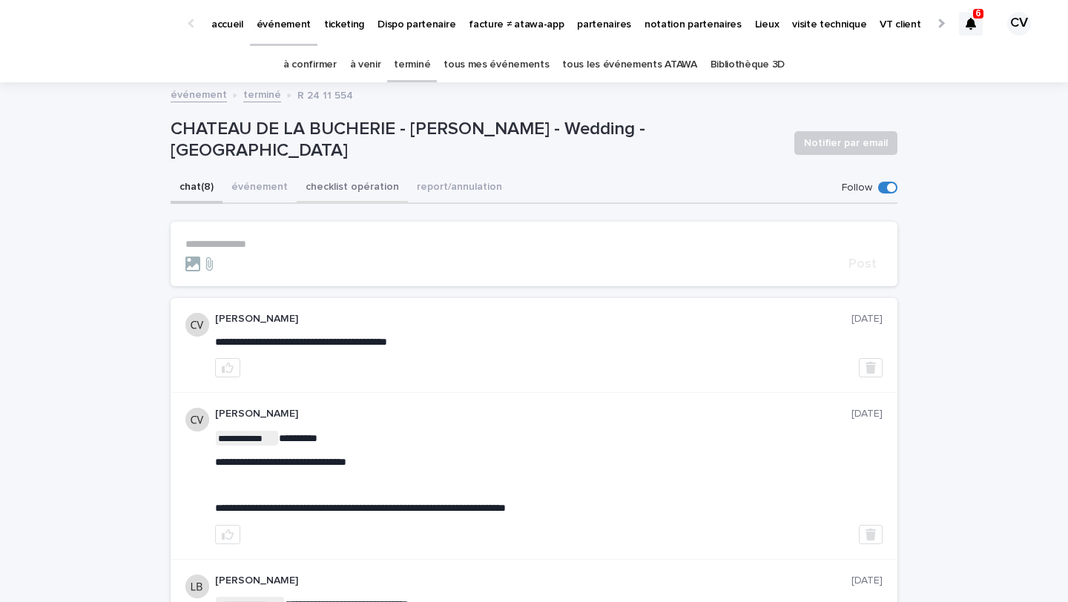
click at [304, 188] on button "checklist opération" at bounding box center [352, 188] width 111 height 31
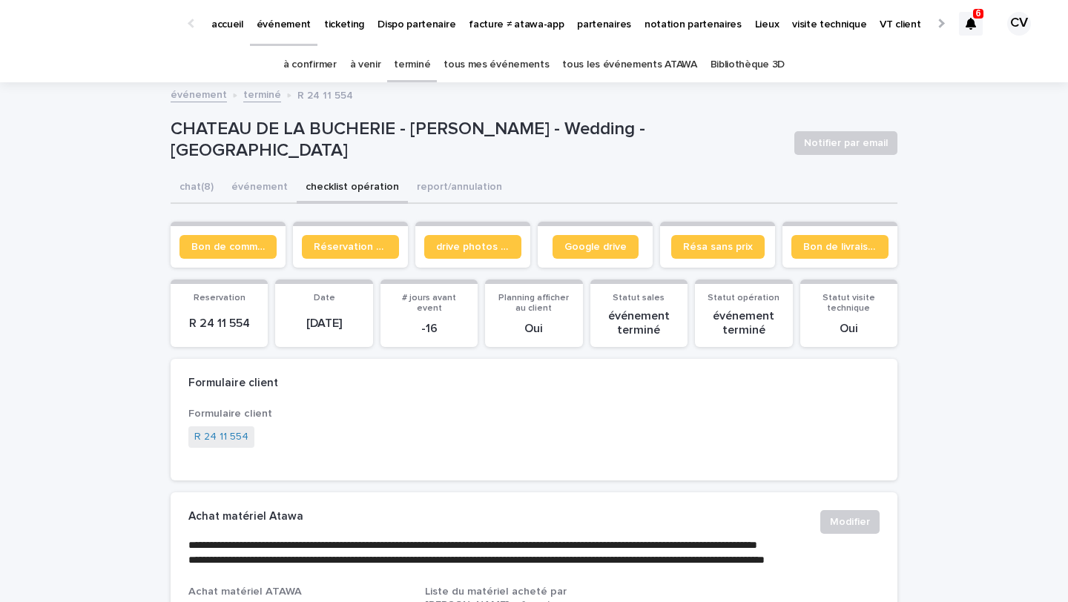
click at [411, 67] on link "terminé" at bounding box center [412, 64] width 36 height 35
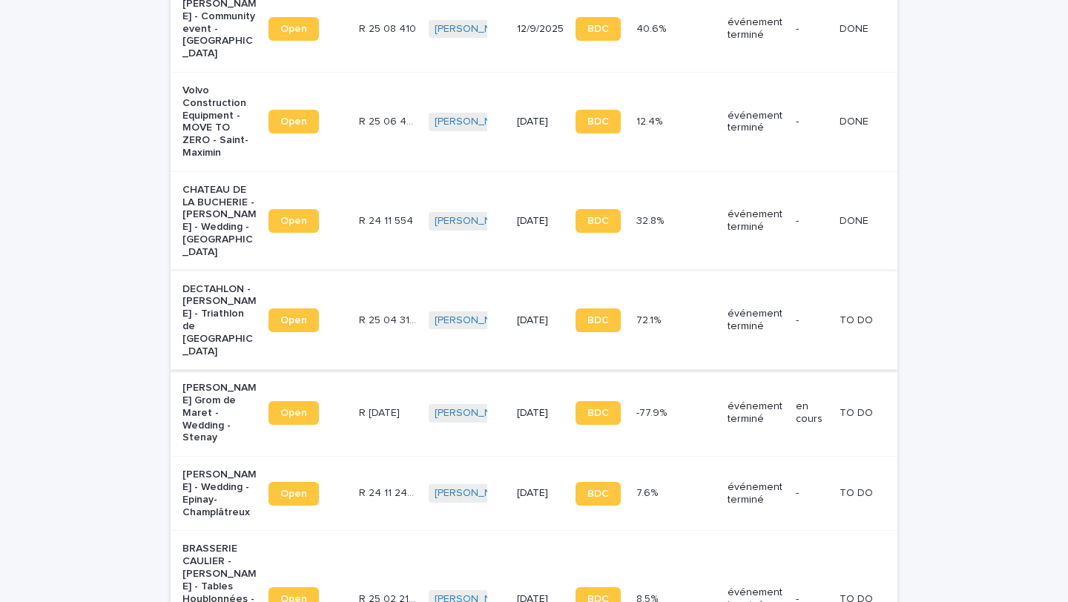
scroll to position [336, 0]
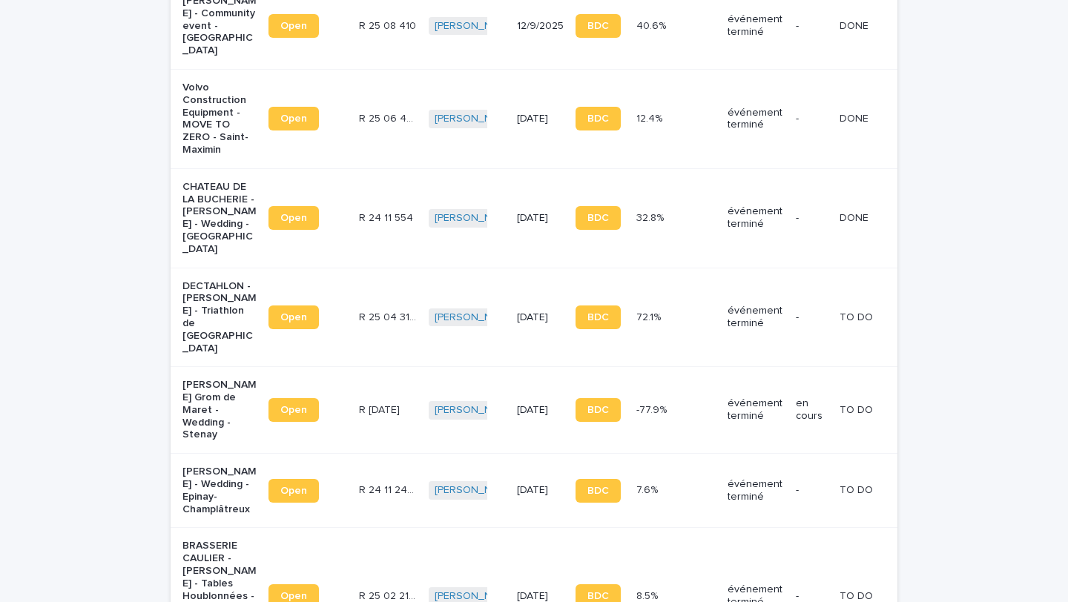
click at [368, 324] on p "R 25 04 3168" at bounding box center [389, 316] width 61 height 16
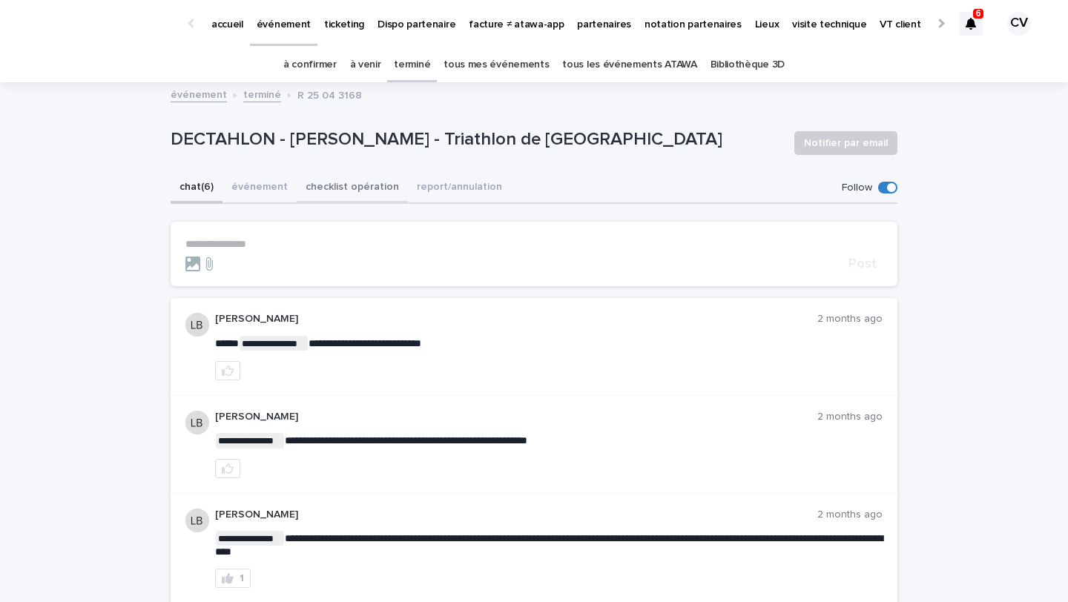
click at [255, 182] on button "événement" at bounding box center [259, 188] width 74 height 31
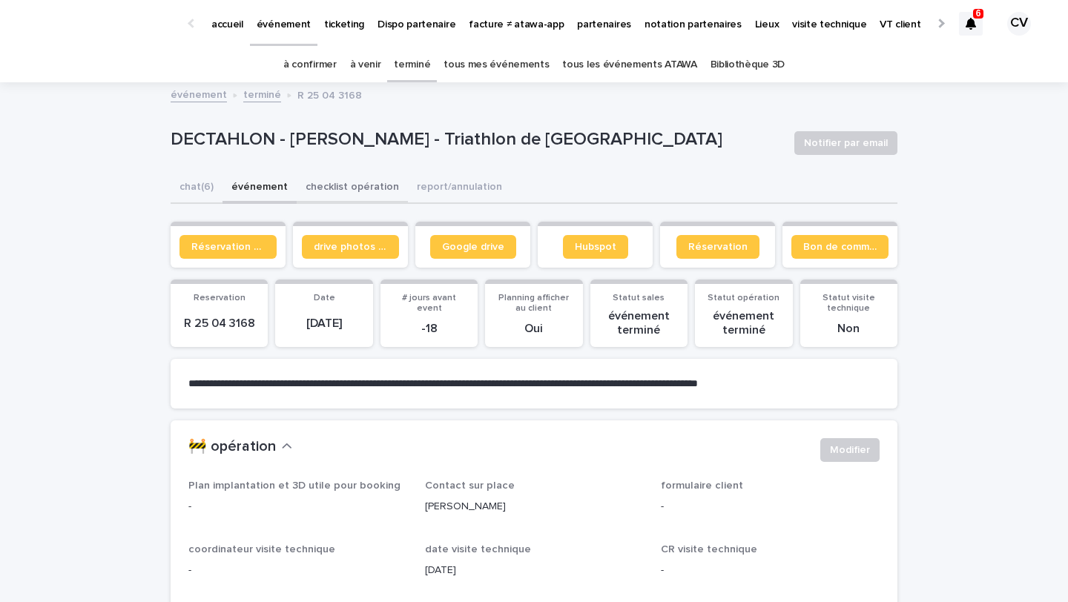
click at [319, 187] on button "checklist opération" at bounding box center [352, 188] width 111 height 31
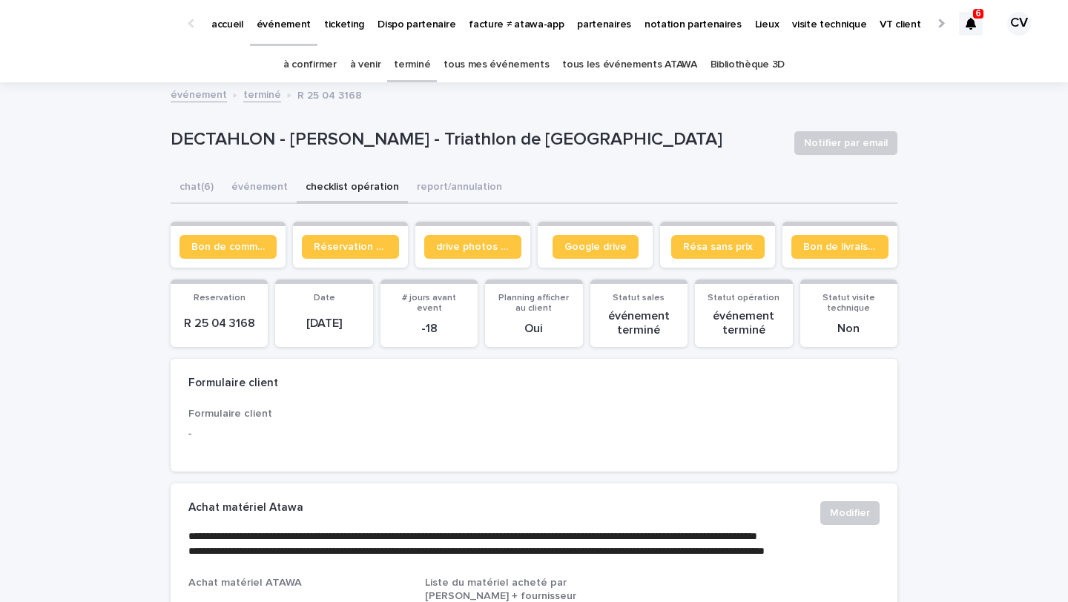
click at [430, 73] on link "terminé" at bounding box center [412, 64] width 36 height 35
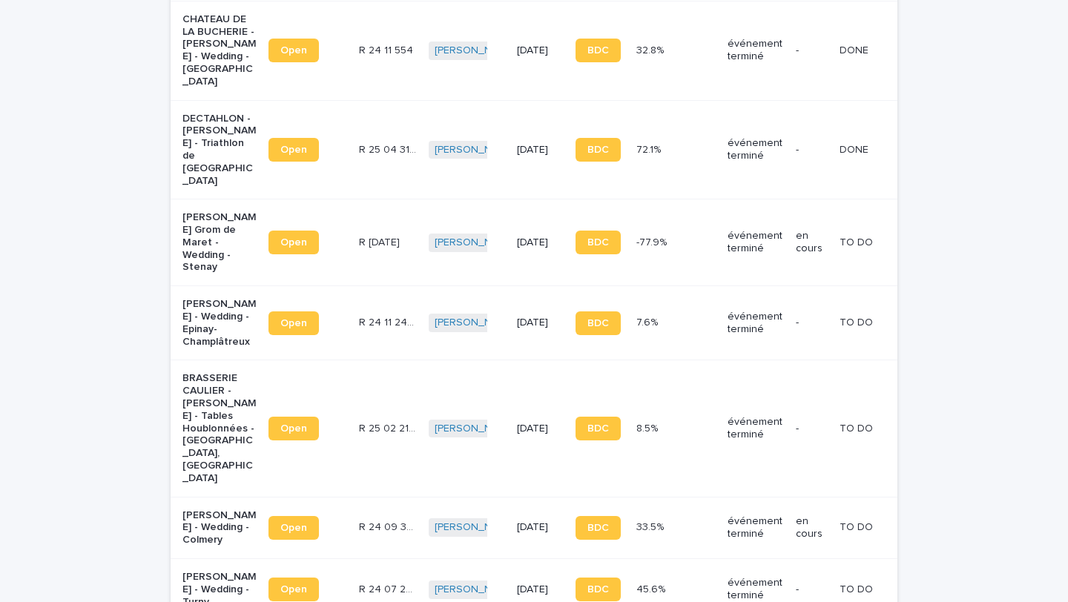
scroll to position [503, 0]
click at [211, 228] on p "[PERSON_NAME] Grom de Maret - Wedding - Stenay" at bounding box center [219, 243] width 74 height 62
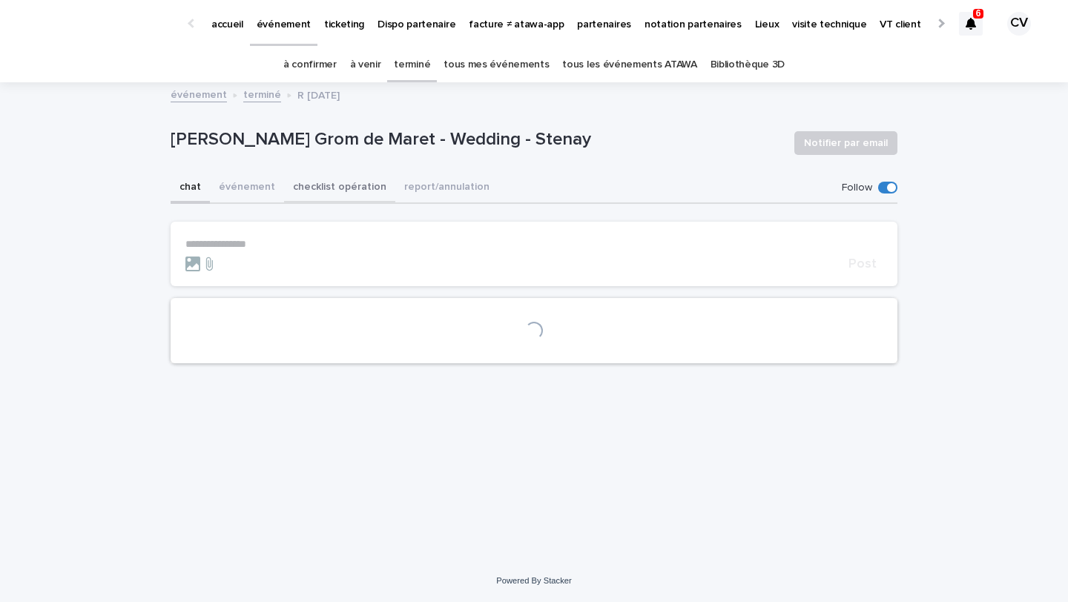
click at [352, 191] on button "checklist opération" at bounding box center [339, 188] width 111 height 31
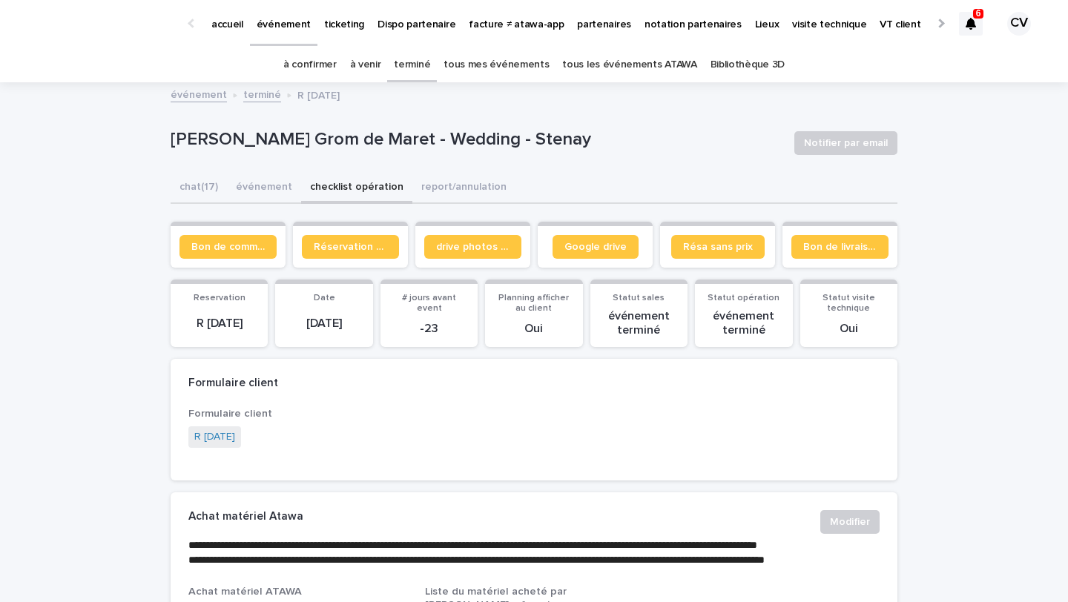
click at [414, 63] on link "terminé" at bounding box center [412, 64] width 36 height 35
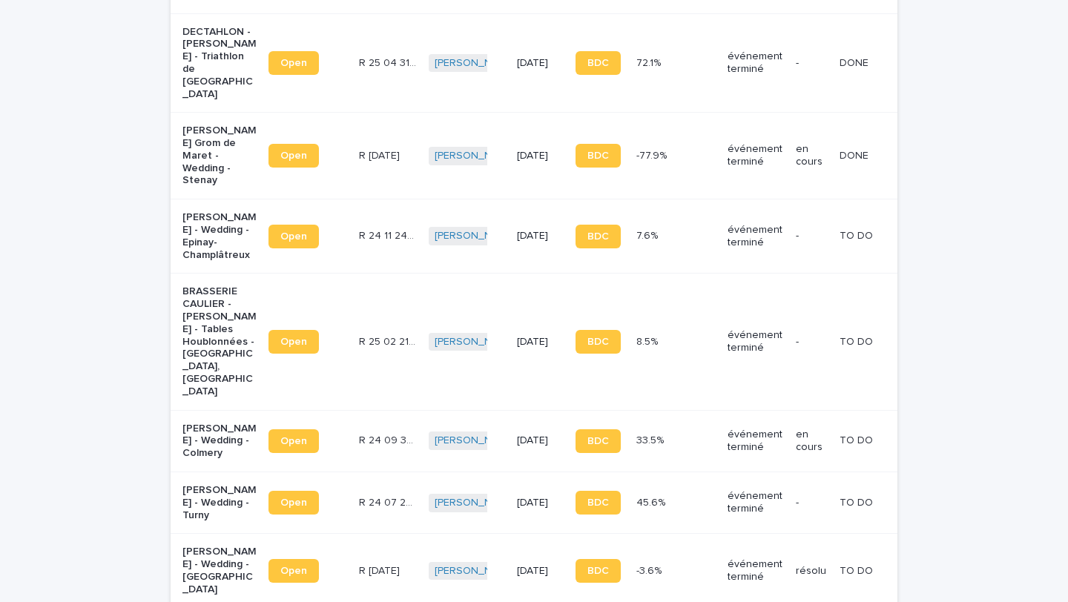
scroll to position [615, 0]
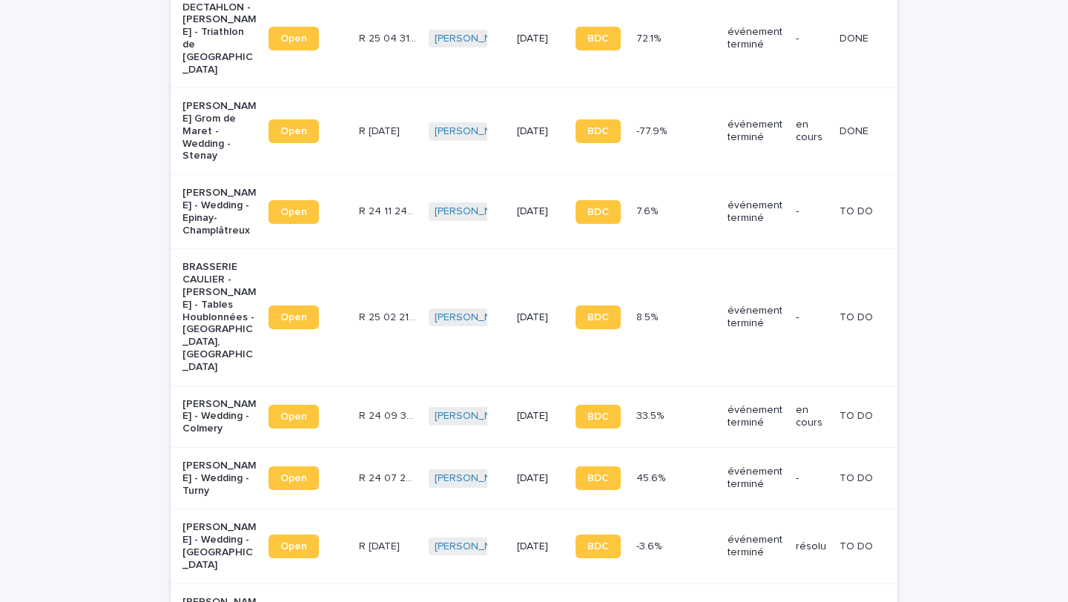
click at [204, 207] on p "[PERSON_NAME] - Wedding - Epinay-Champlâtreux" at bounding box center [219, 212] width 74 height 50
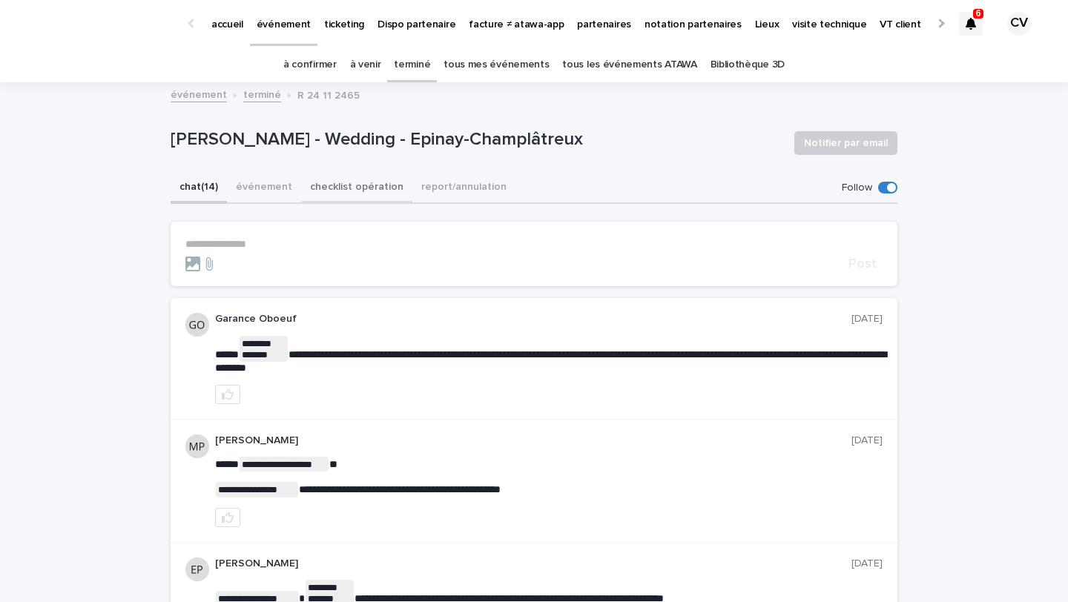
click at [346, 183] on button "checklist opération" at bounding box center [356, 188] width 111 height 31
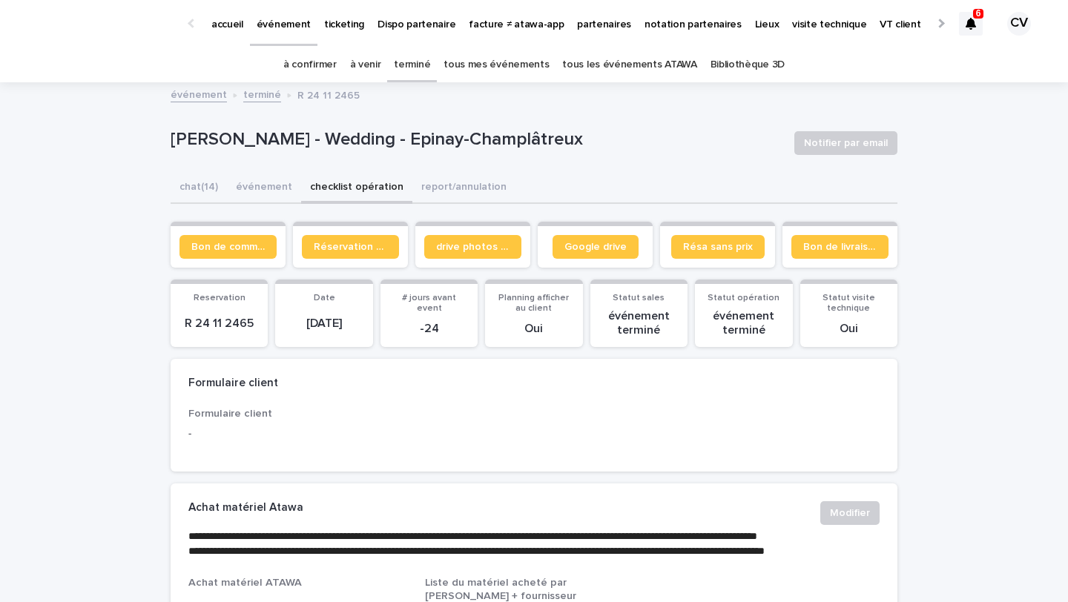
click at [418, 60] on link "terminé" at bounding box center [412, 64] width 36 height 35
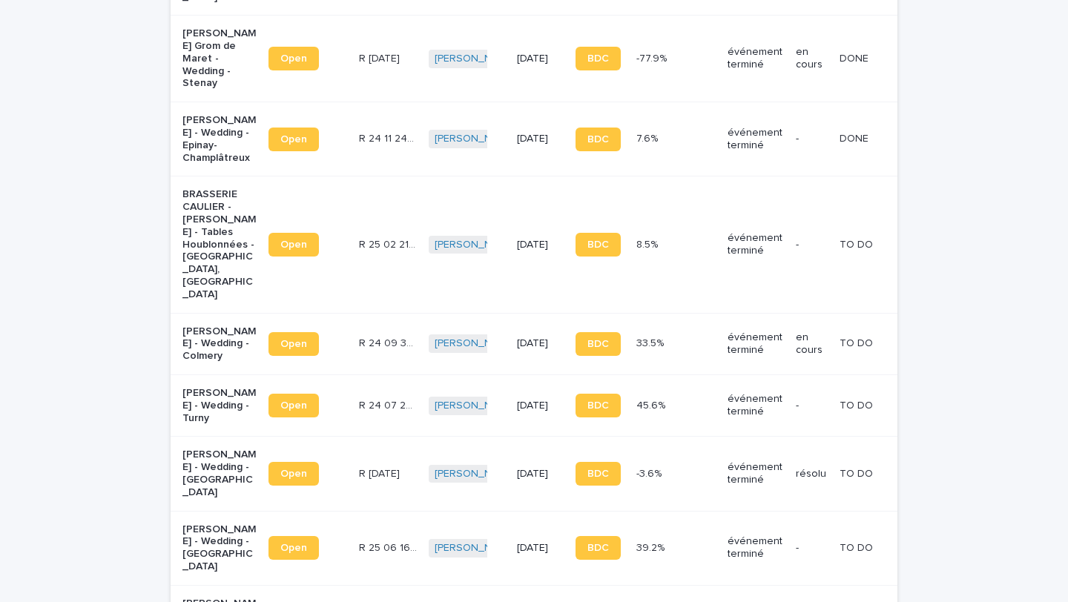
scroll to position [708, 0]
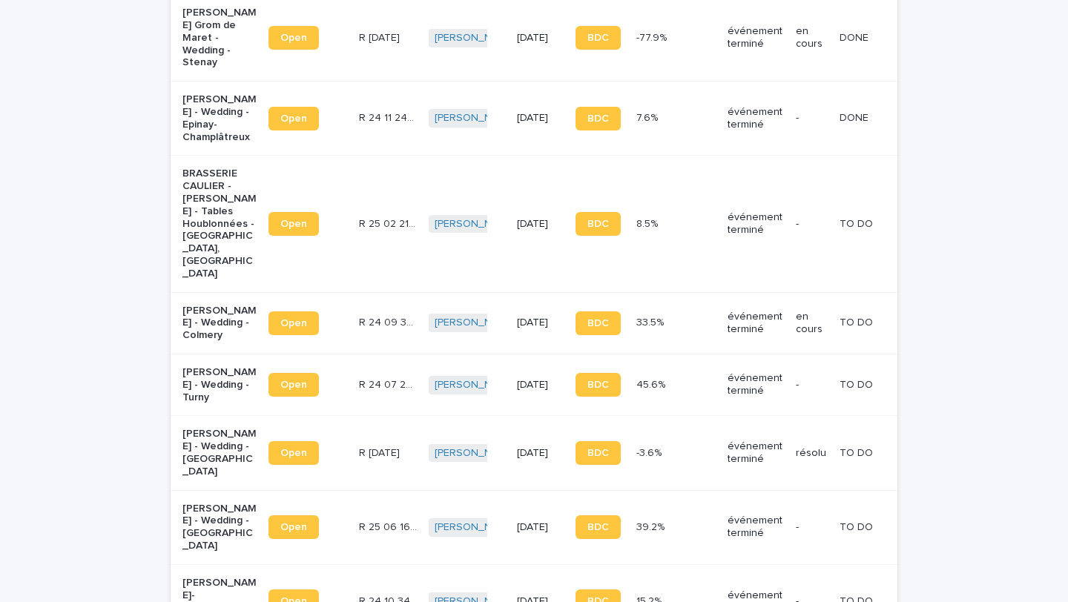
click at [233, 202] on p "BRASSERIE CAULIER - [PERSON_NAME] - Tables Houblonnées - [GEOGRAPHIC_DATA], [GE…" at bounding box center [219, 224] width 74 height 112
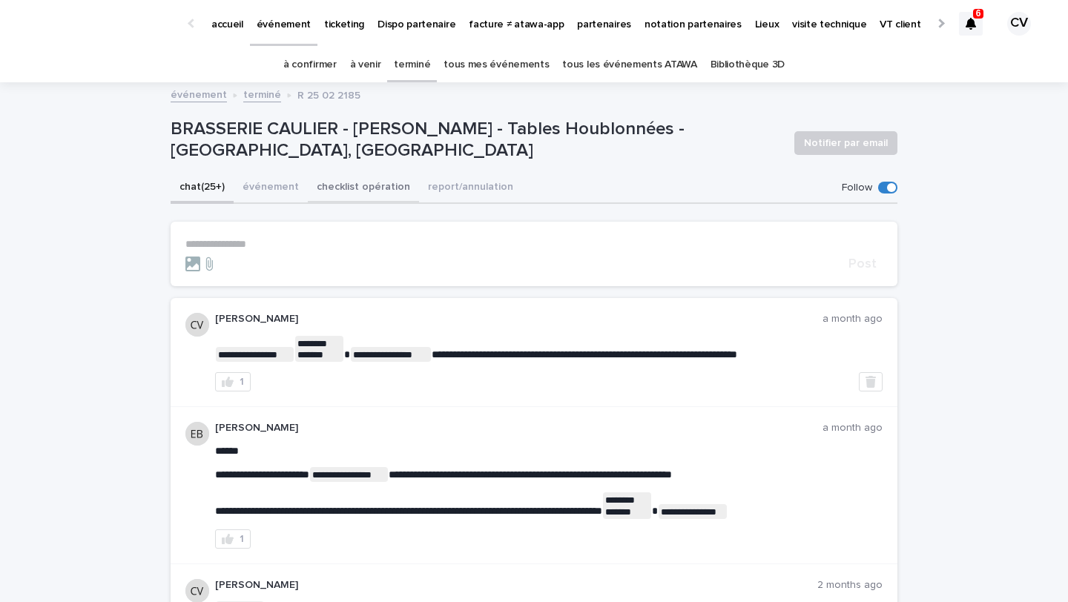
click at [353, 196] on button "checklist opération" at bounding box center [363, 188] width 111 height 31
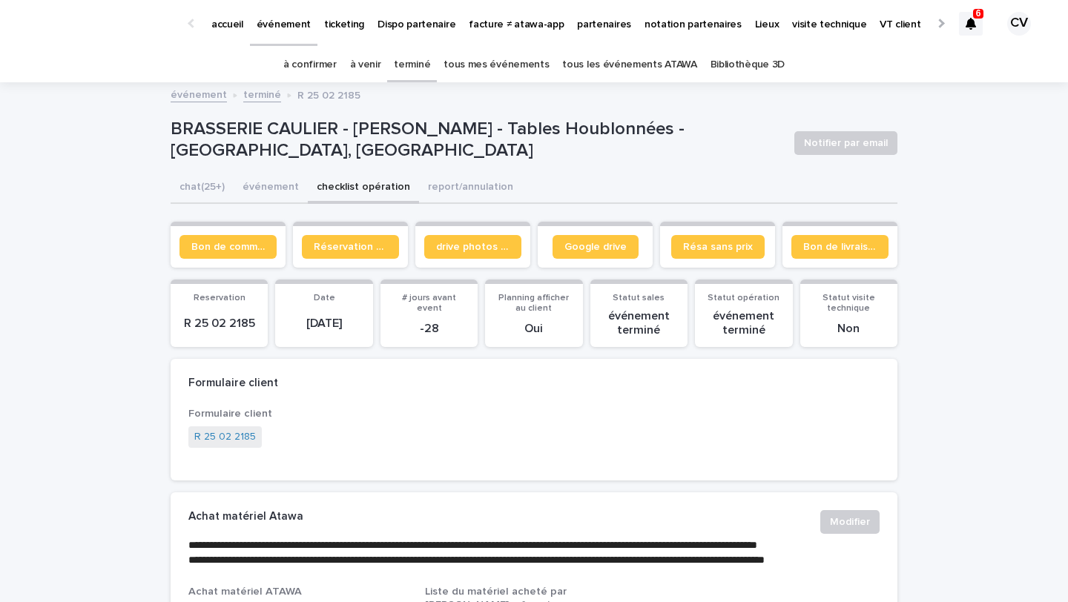
click at [429, 65] on link "terminé" at bounding box center [412, 64] width 36 height 35
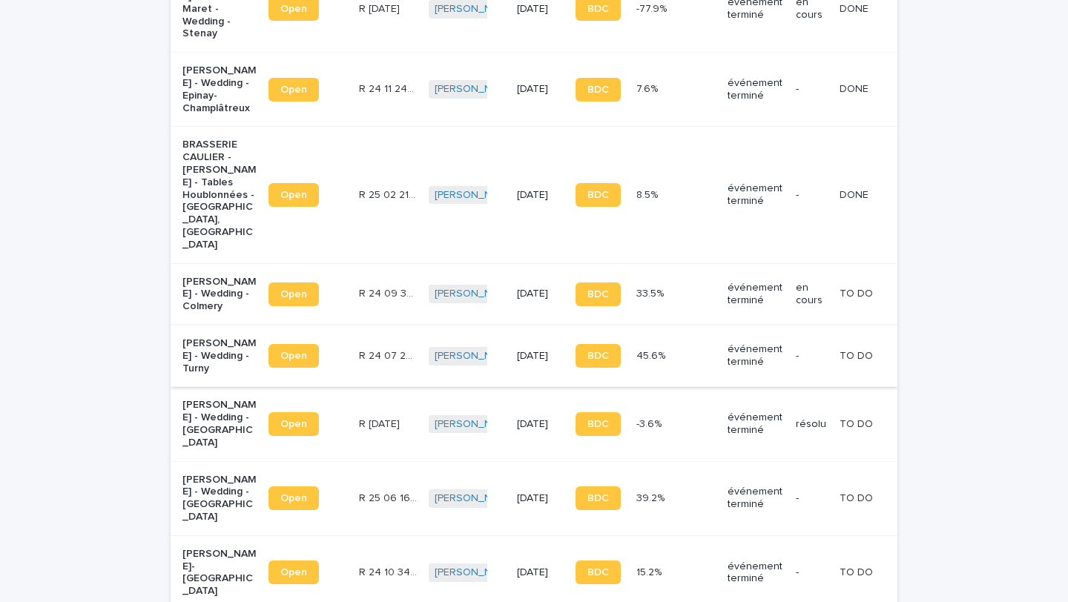
scroll to position [644, 0]
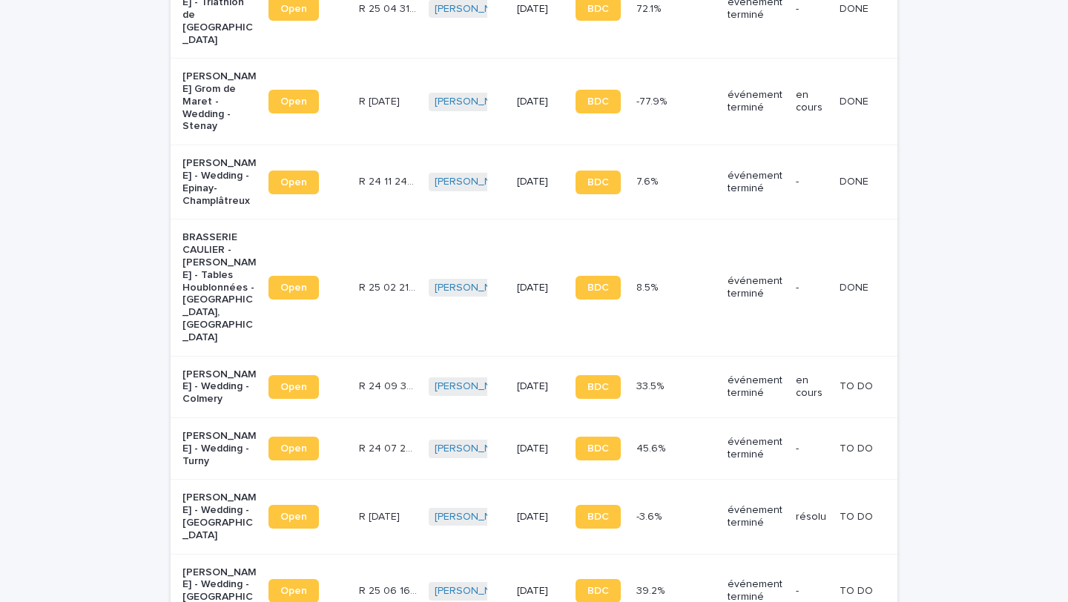
click at [224, 369] on p "[PERSON_NAME] - Wedding - Colmery" at bounding box center [219, 387] width 74 height 37
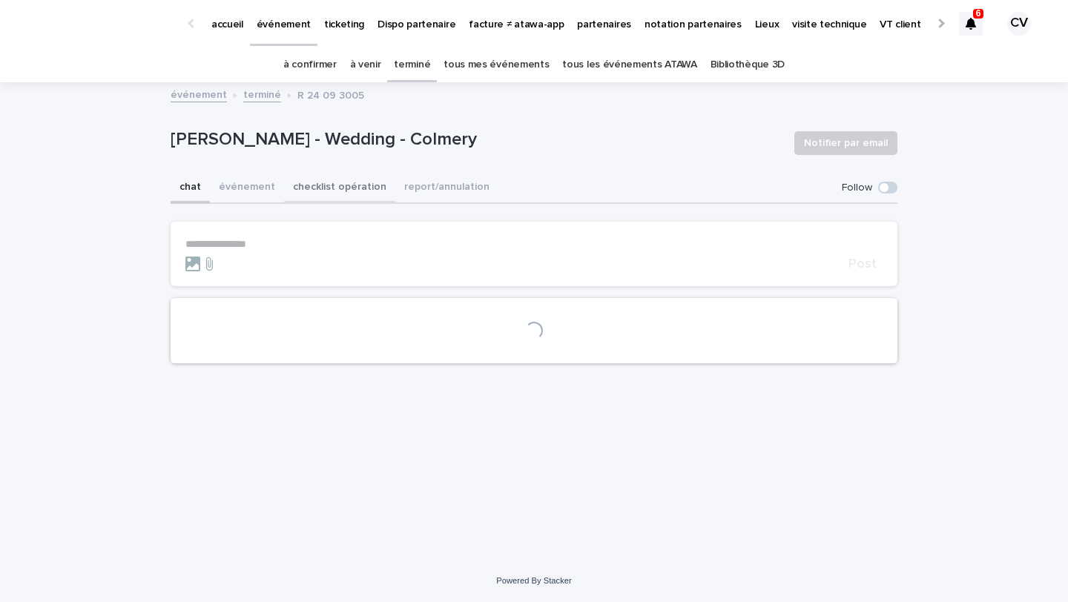
click at [346, 180] on button "checklist opération" at bounding box center [339, 188] width 111 height 31
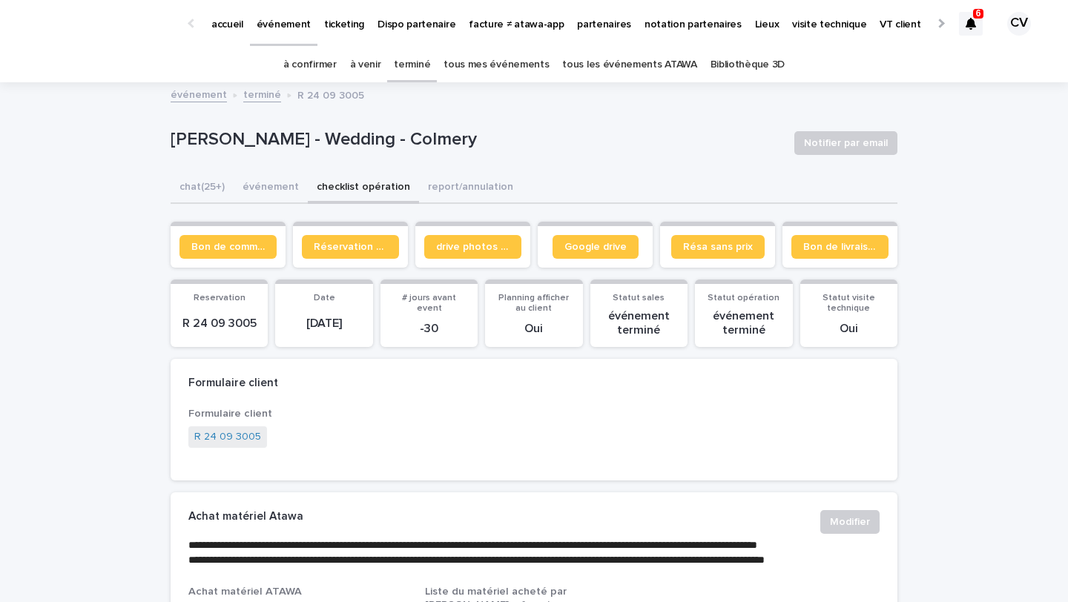
click at [417, 63] on link "terminé" at bounding box center [412, 64] width 36 height 35
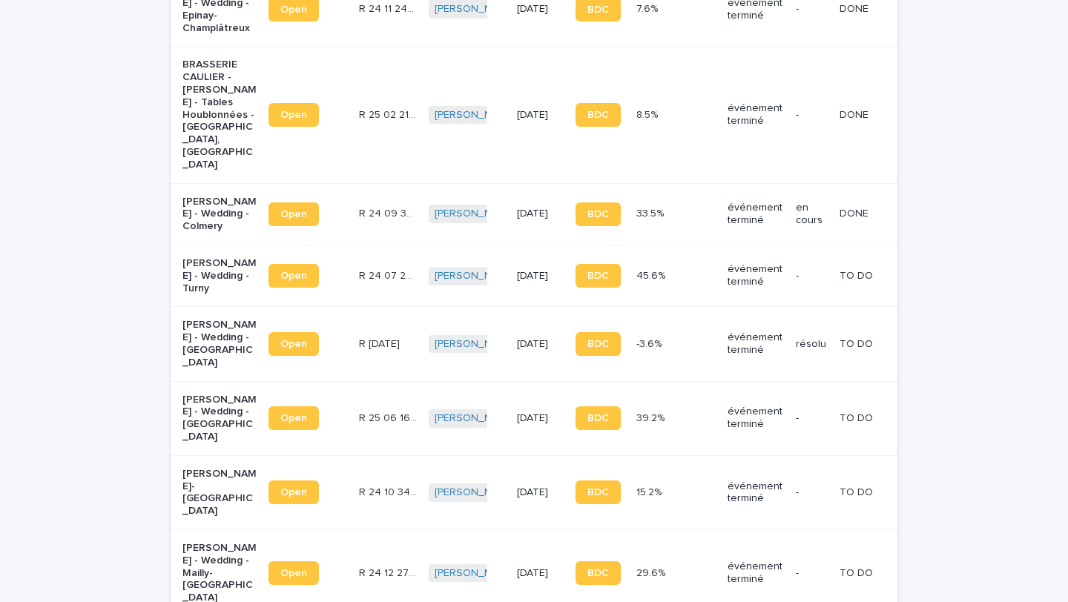
scroll to position [818, 0]
